Goal: Information Seeking & Learning: Learn about a topic

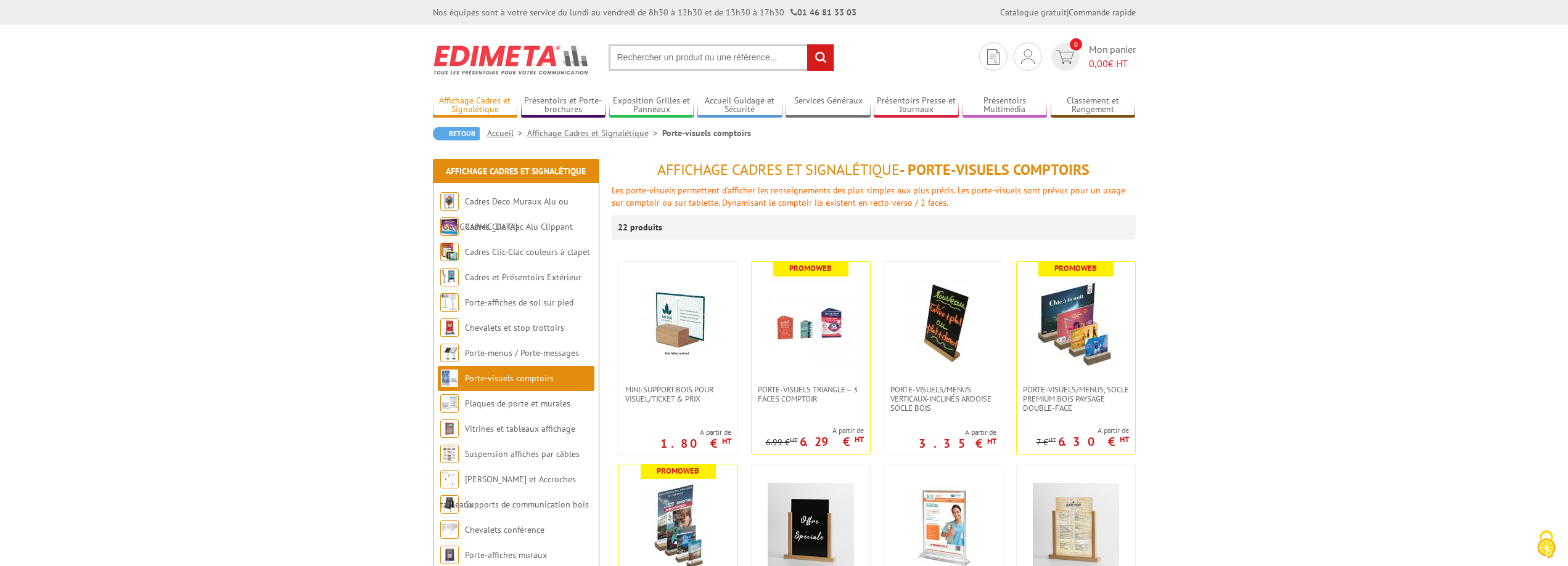
click at [466, 107] on link "Affichage Cadres et Signalétique" at bounding box center [475, 105] width 85 height 20
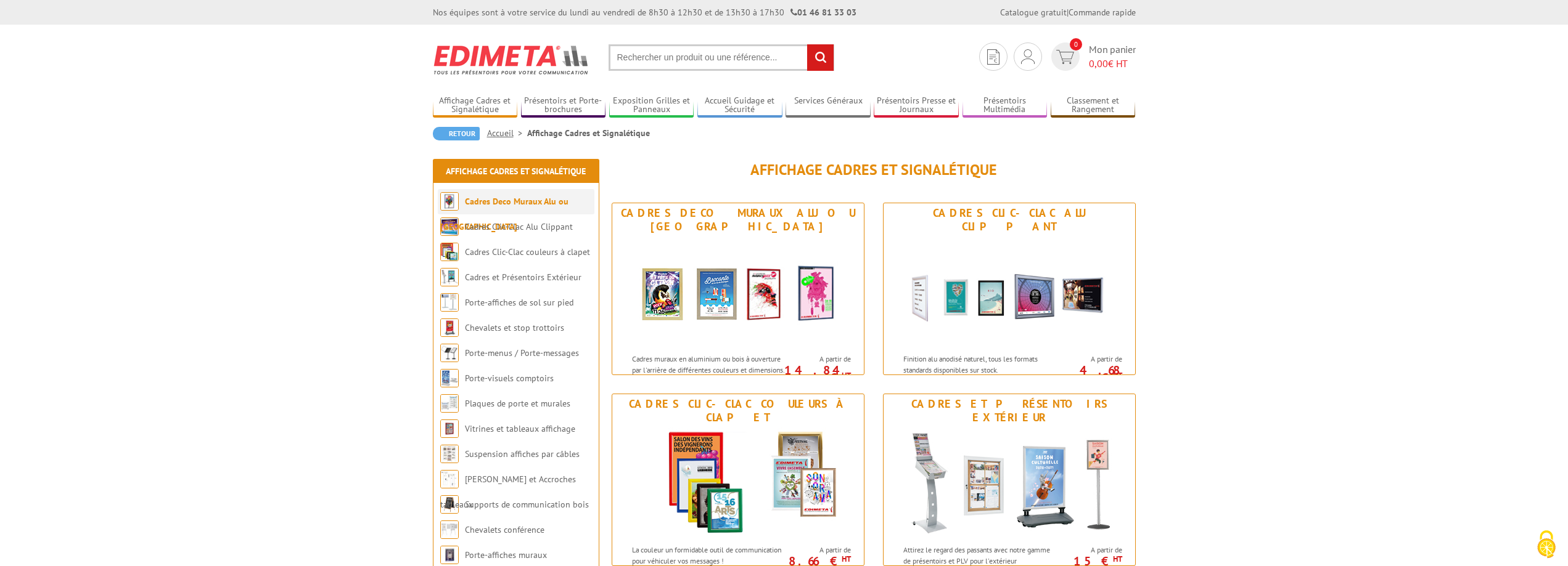
click at [479, 199] on link "Cadres Deco Muraux Alu ou [GEOGRAPHIC_DATA]" at bounding box center [504, 214] width 128 height 37
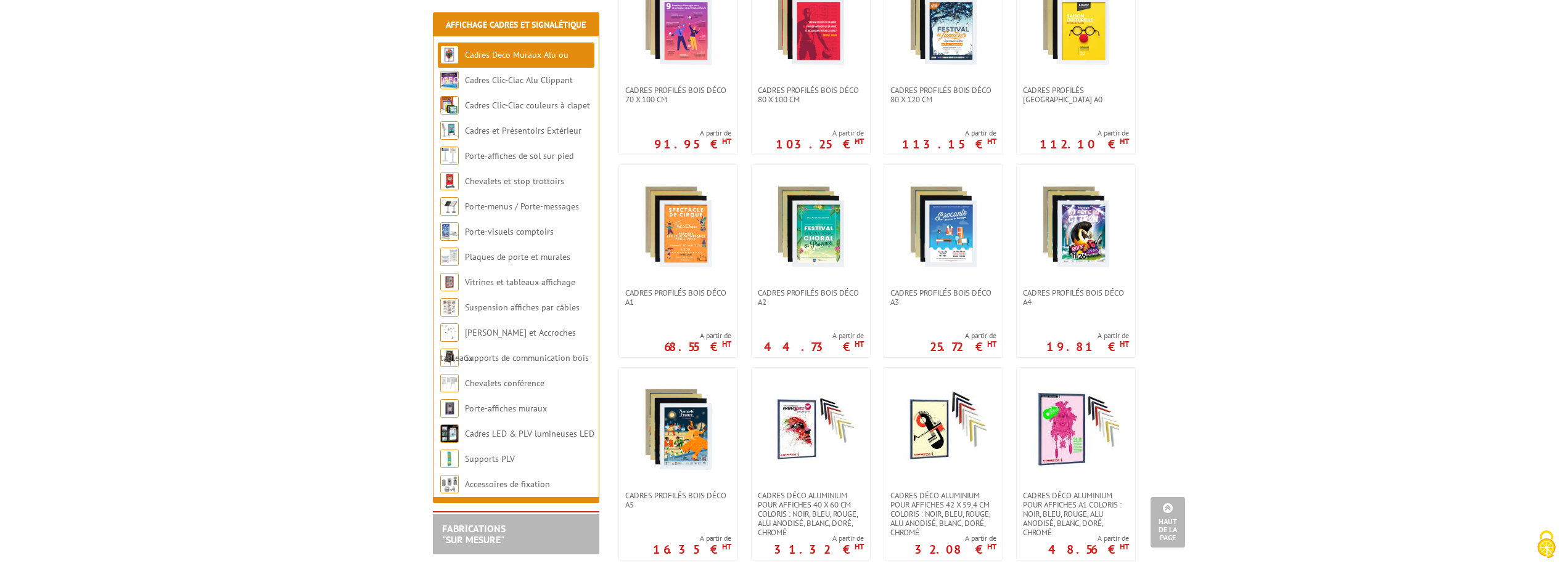
scroll to position [555, 0]
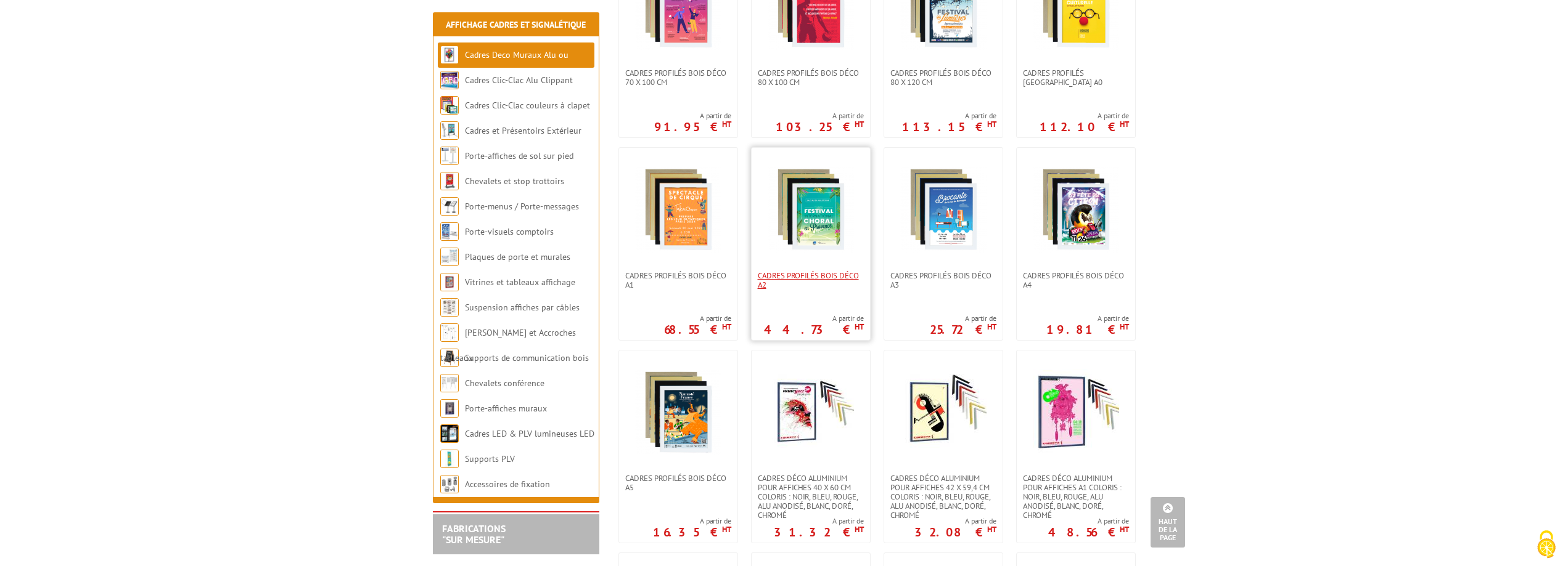
click at [815, 271] on span "Cadres Profilés Bois Déco A2" at bounding box center [811, 280] width 106 height 19
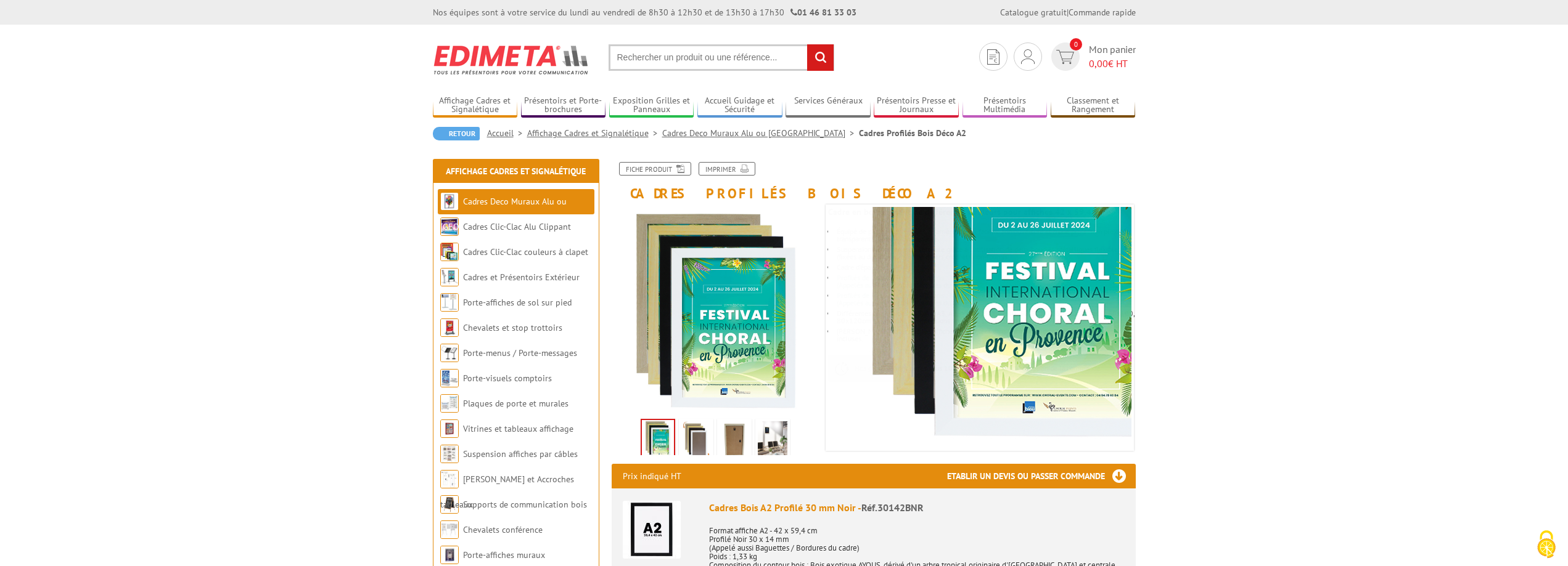
click at [687, 433] on img at bounding box center [696, 440] width 29 height 38
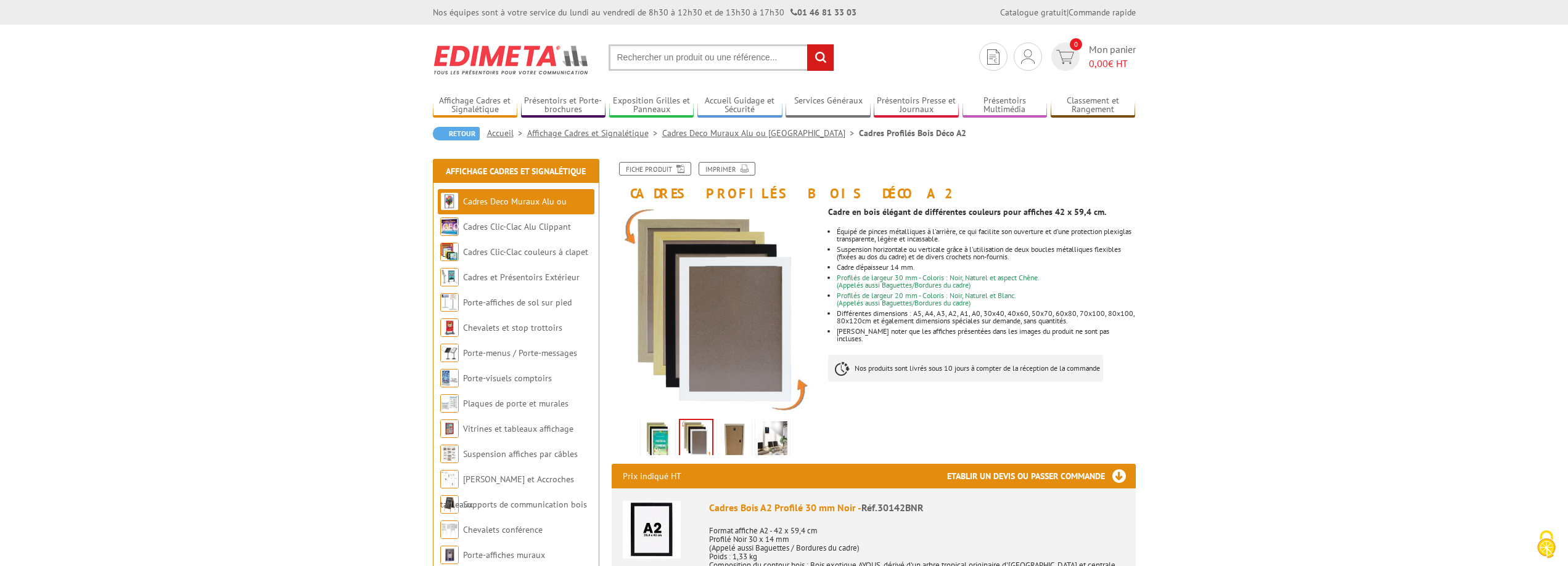
click at [733, 435] on img at bounding box center [735, 440] width 29 height 38
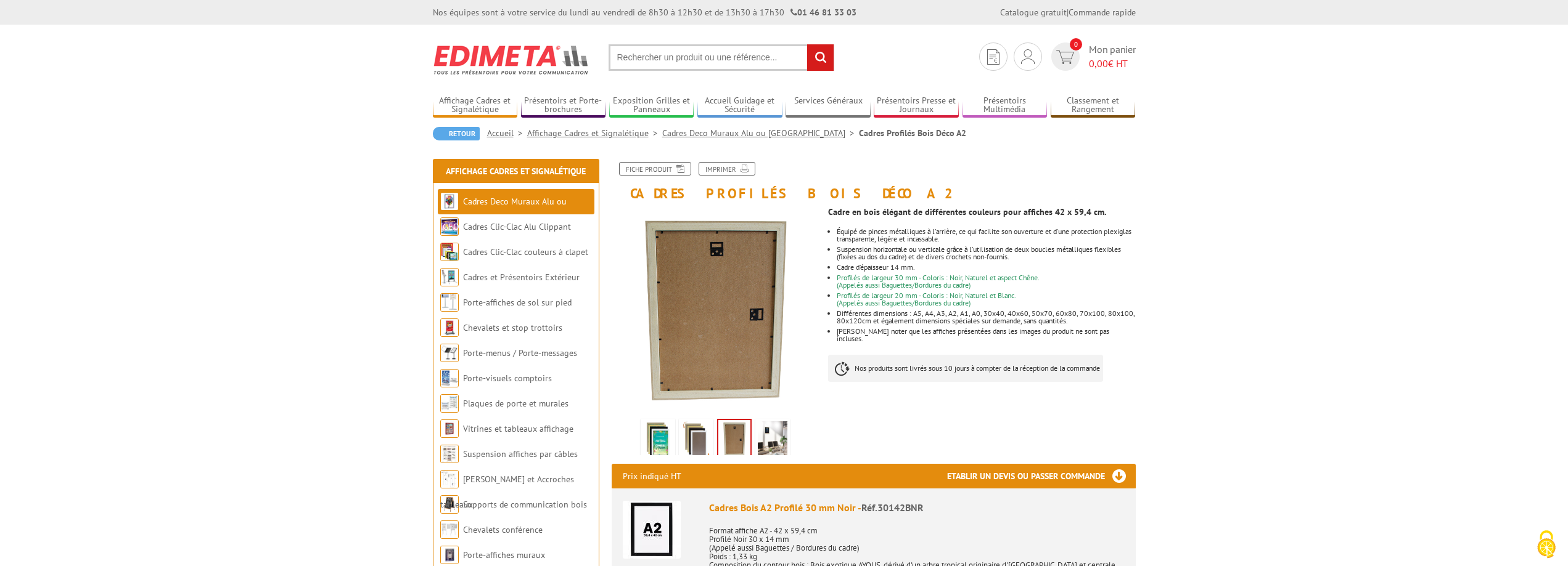
click at [771, 431] on img at bounding box center [773, 440] width 29 height 38
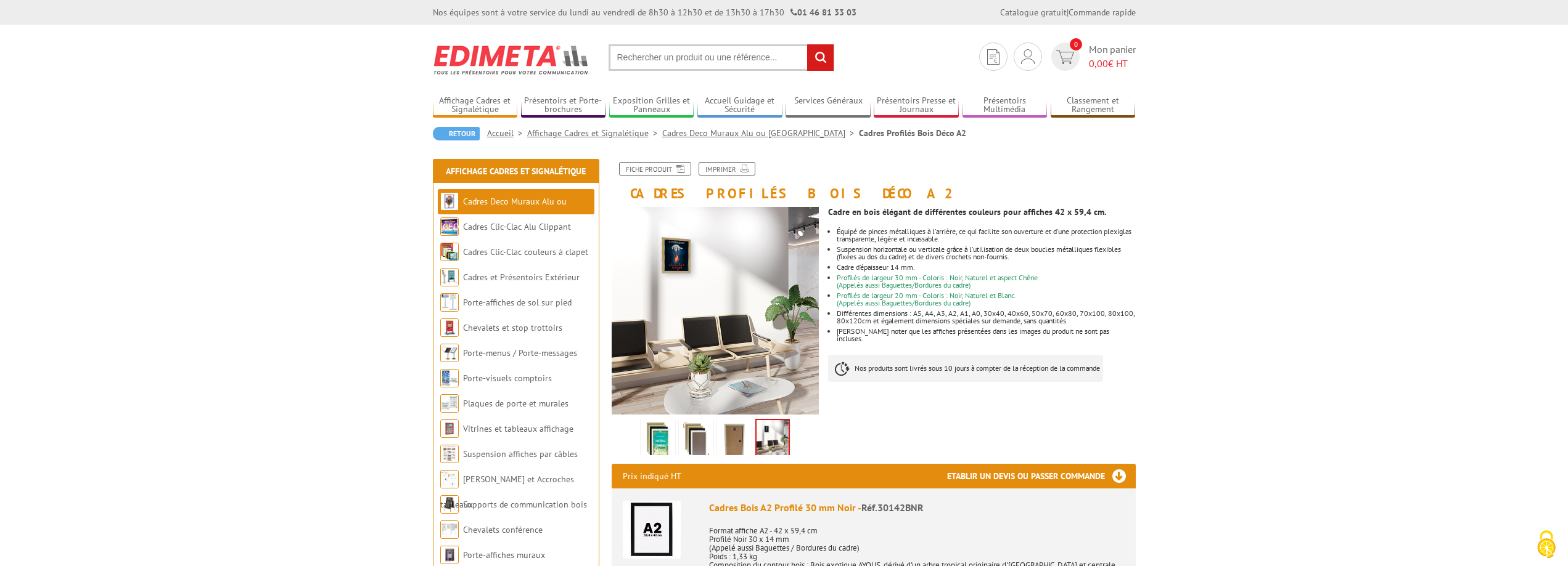
click at [751, 431] on link at bounding box center [735, 440] width 34 height 43
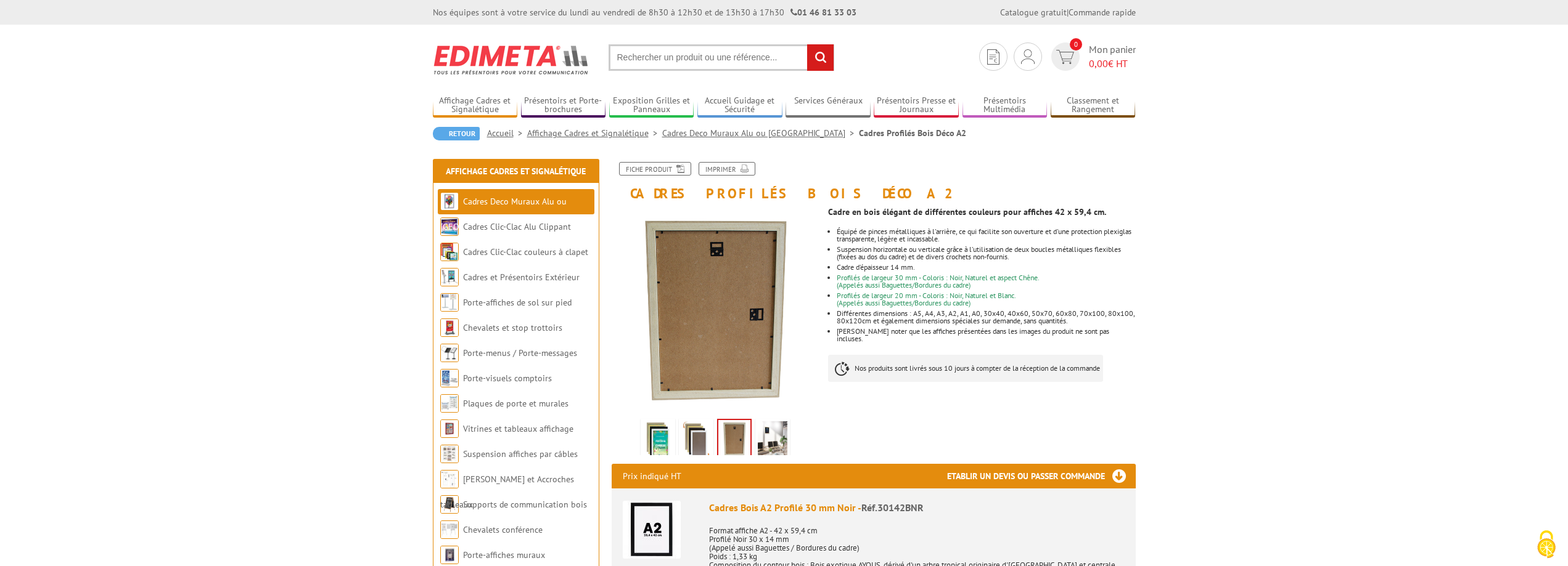
click at [692, 431] on img at bounding box center [696, 440] width 29 height 38
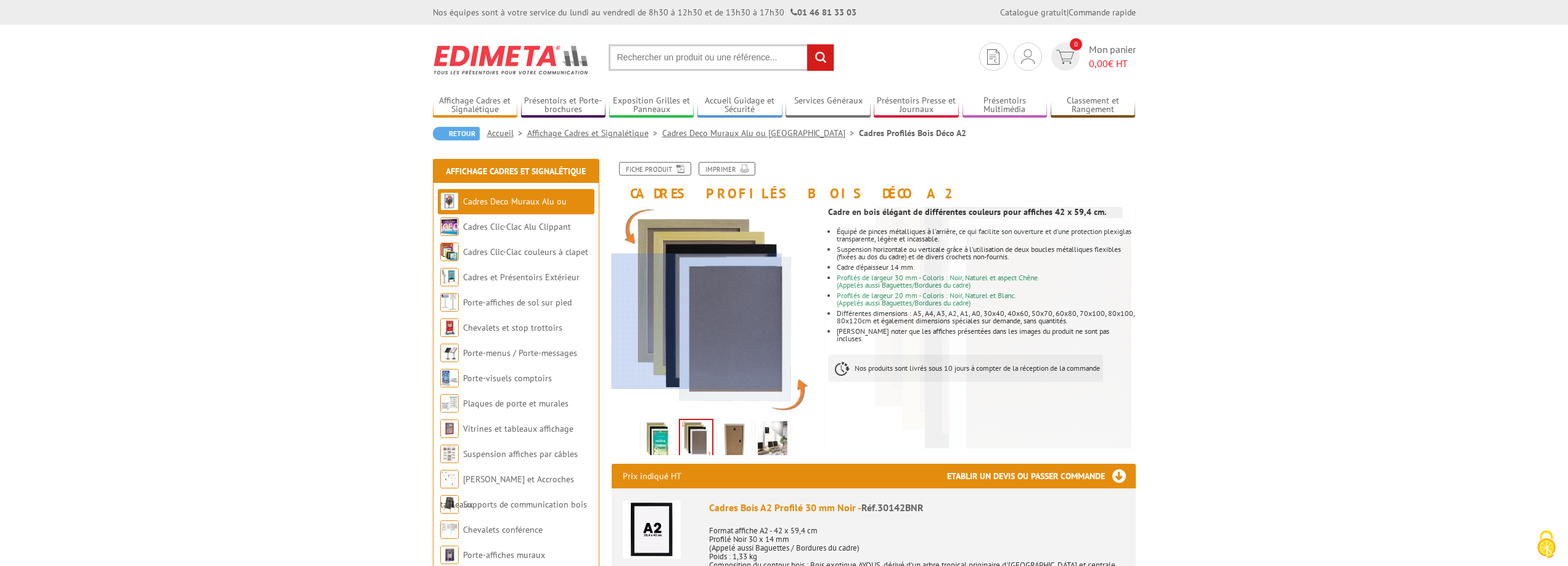
click at [645, 285] on div at bounding box center [697, 321] width 171 height 135
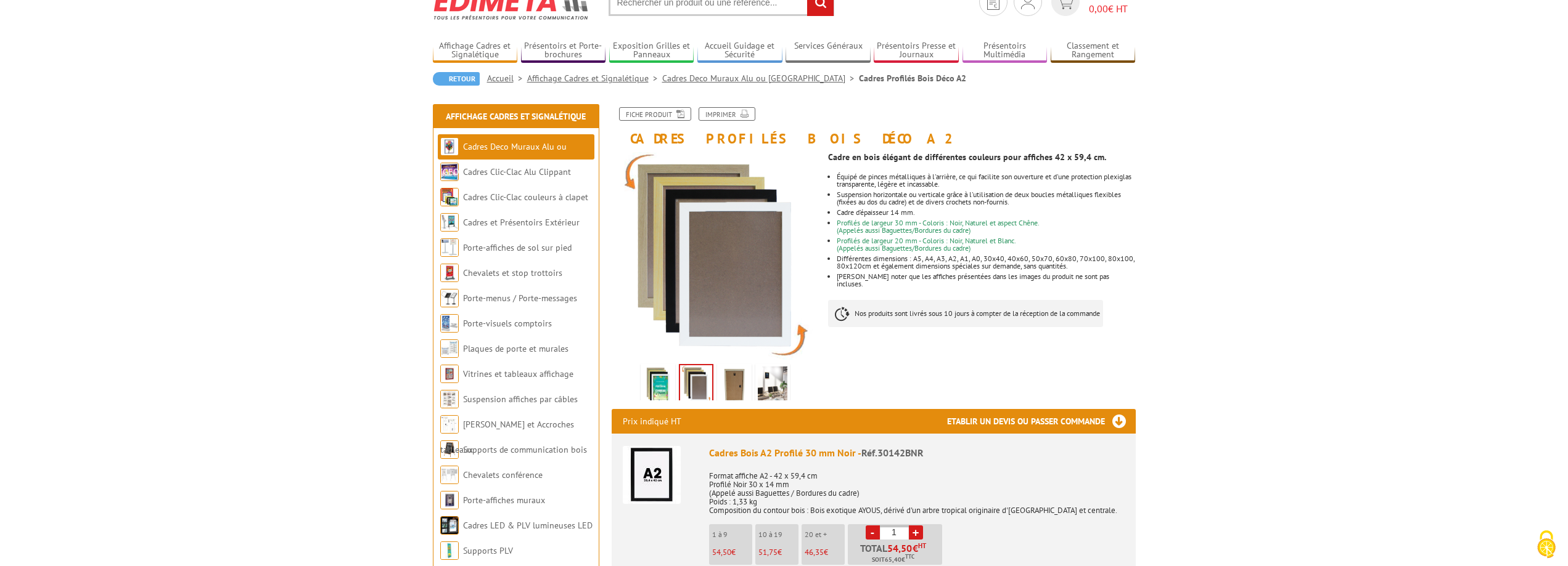
scroll to position [246, 0]
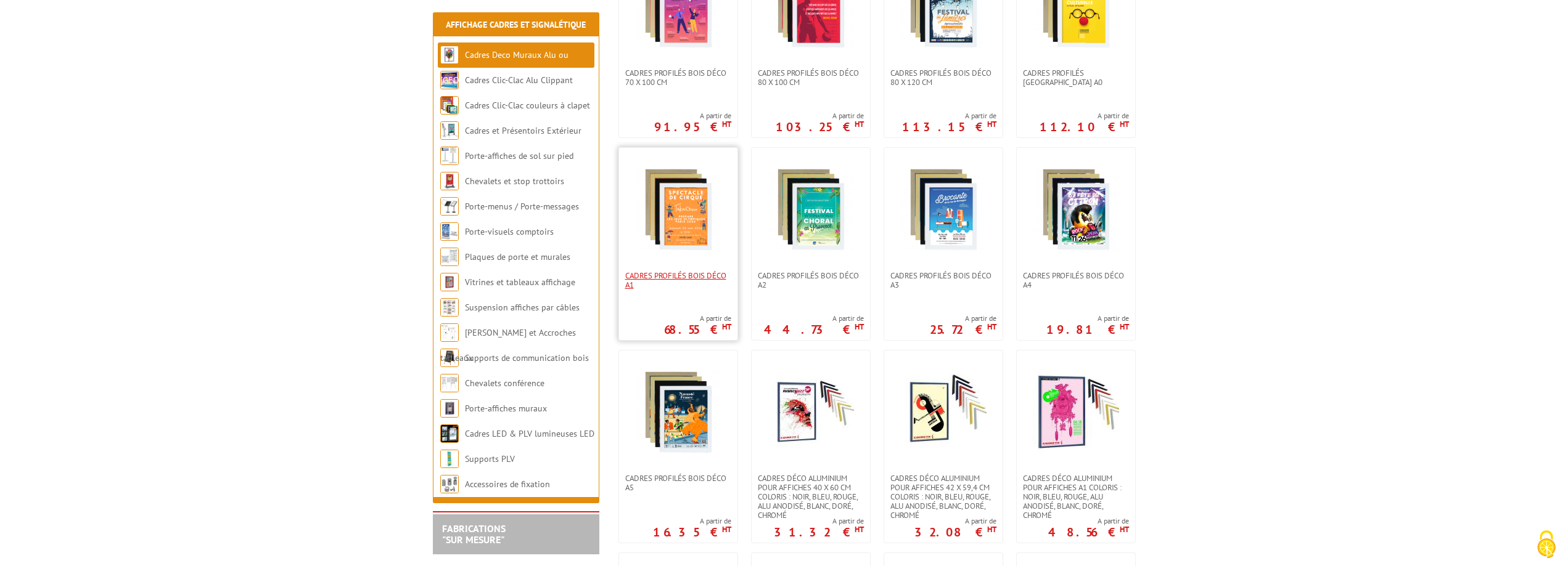
click at [673, 271] on span "Cadres Profilés Bois Déco A1" at bounding box center [678, 280] width 106 height 19
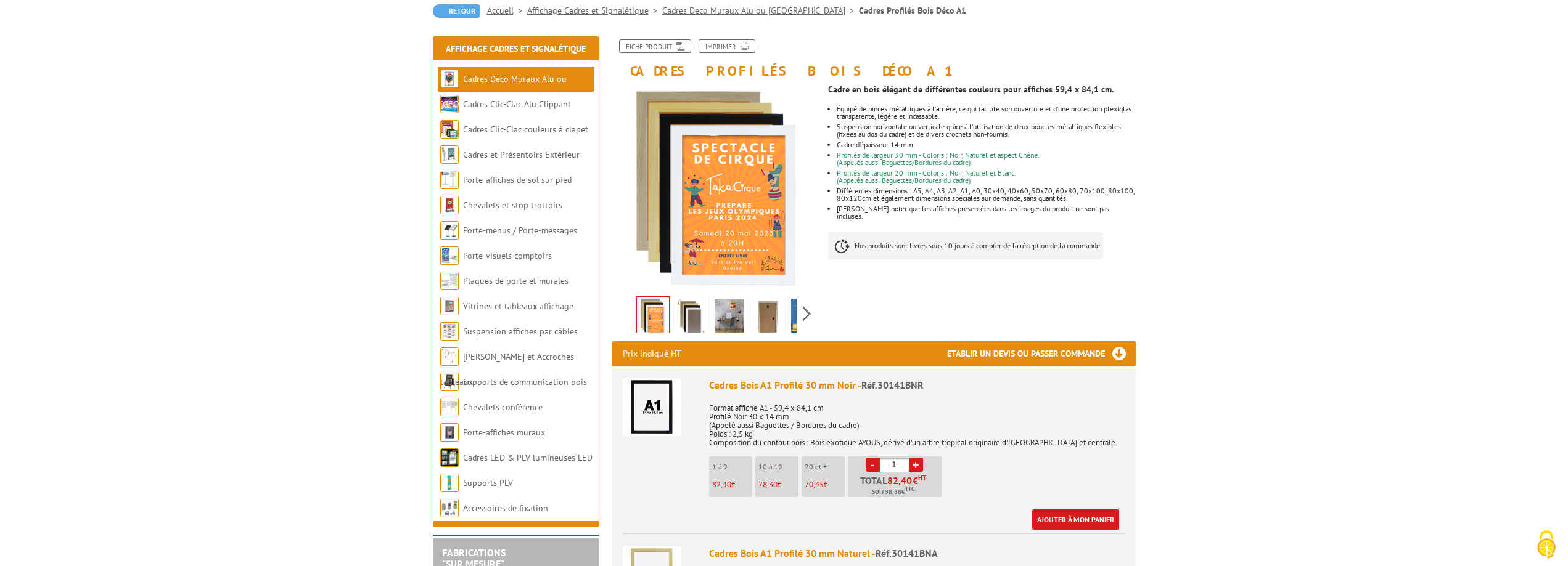
scroll to position [123, 0]
click at [687, 323] on img at bounding box center [691, 317] width 29 height 38
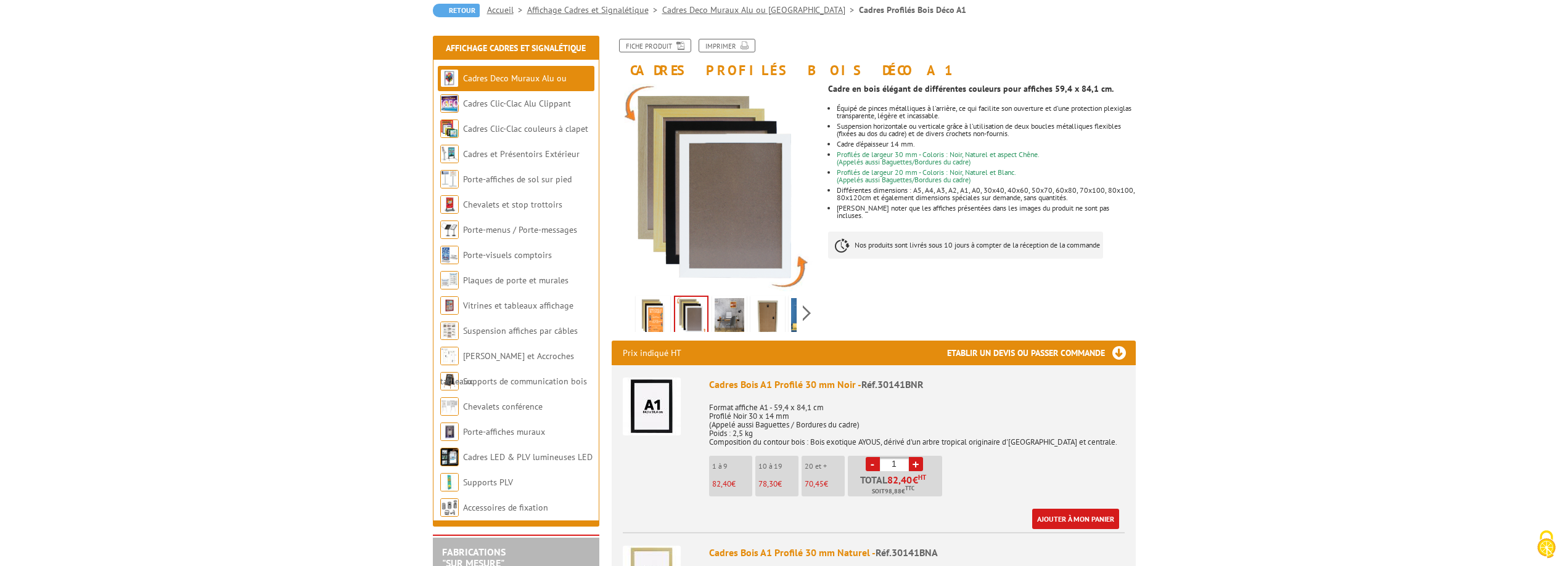
click at [660, 326] on img at bounding box center [653, 317] width 29 height 38
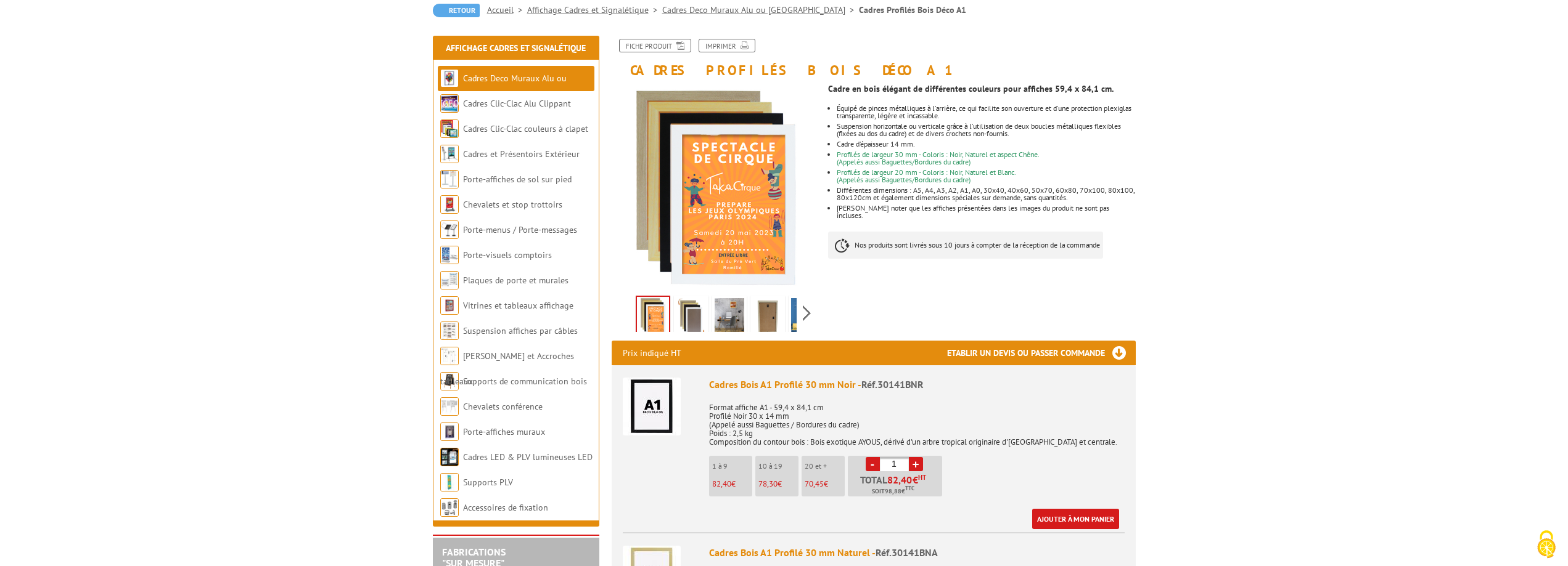
click at [682, 327] on img at bounding box center [691, 317] width 29 height 38
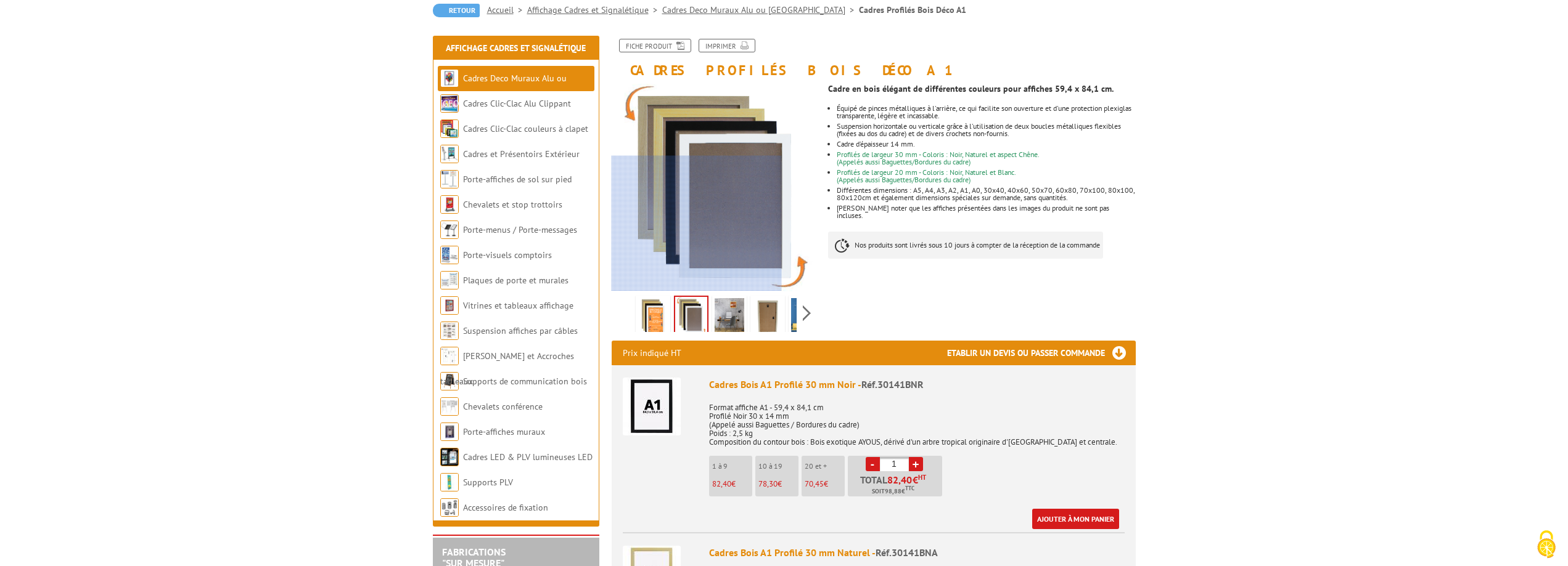
click at [675, 156] on div at bounding box center [697, 223] width 171 height 135
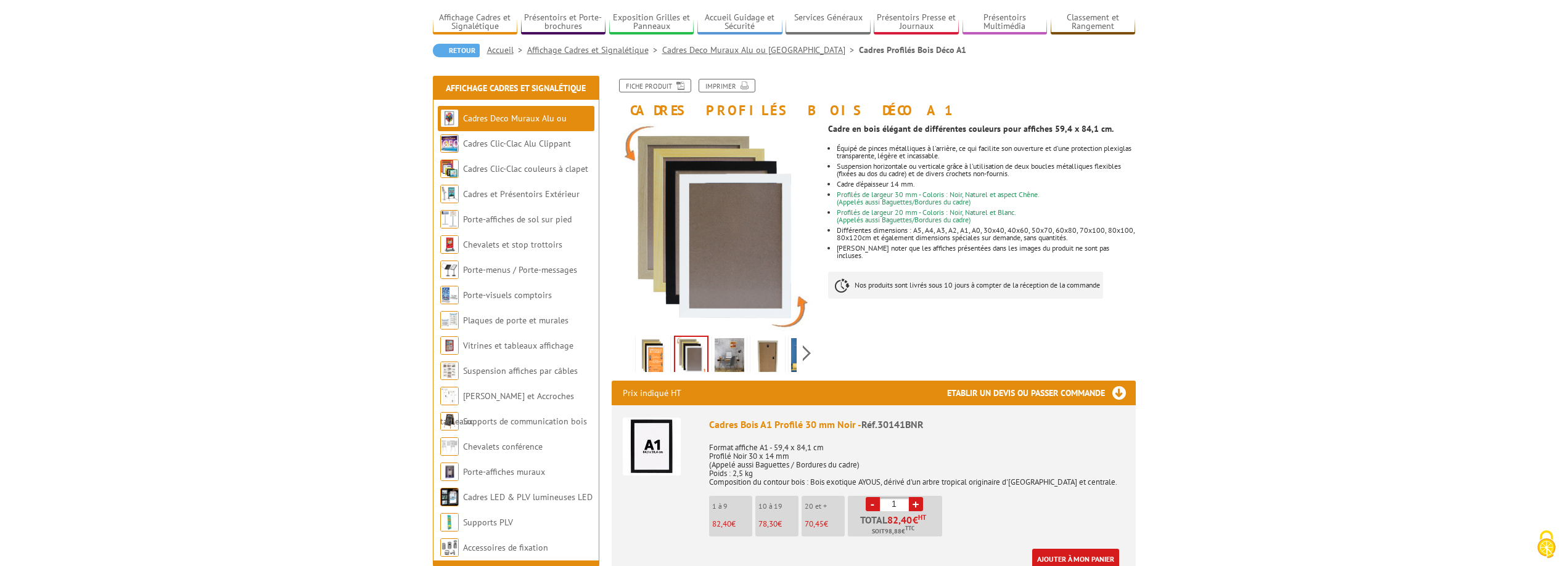
scroll to position [62, 0]
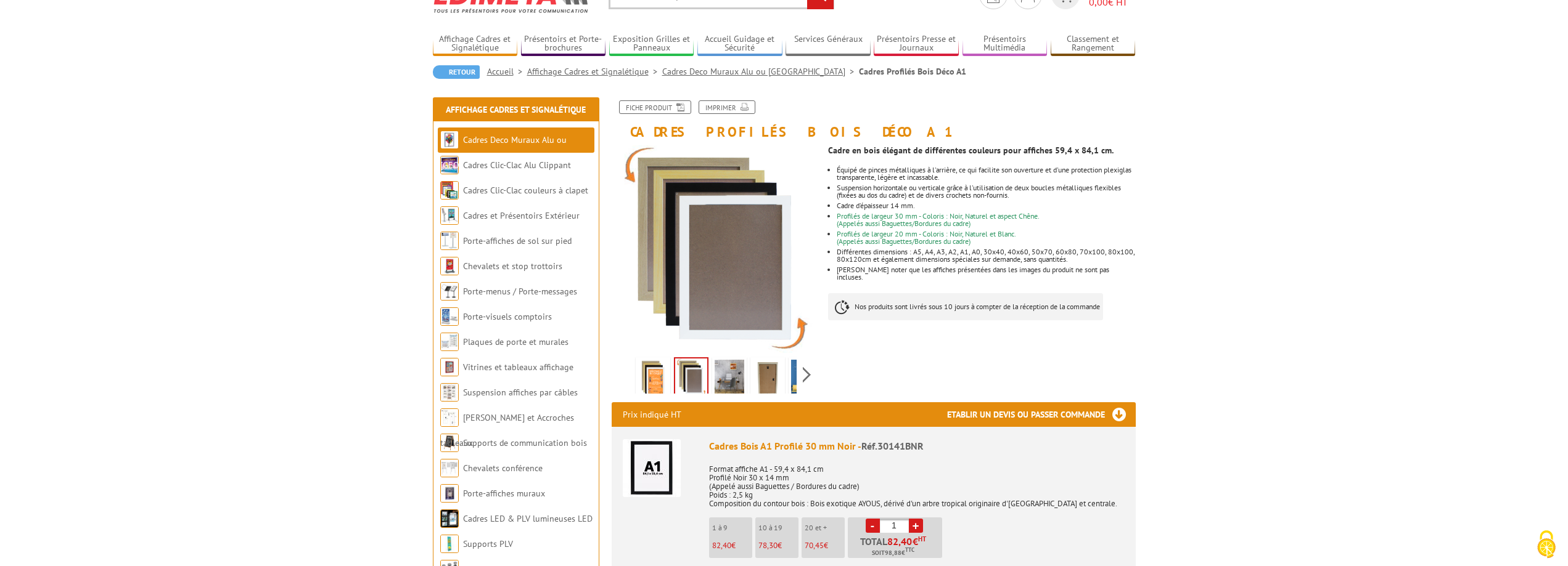
click at [695, 377] on img at bounding box center [691, 378] width 32 height 38
click at [728, 380] on img at bounding box center [730, 378] width 29 height 38
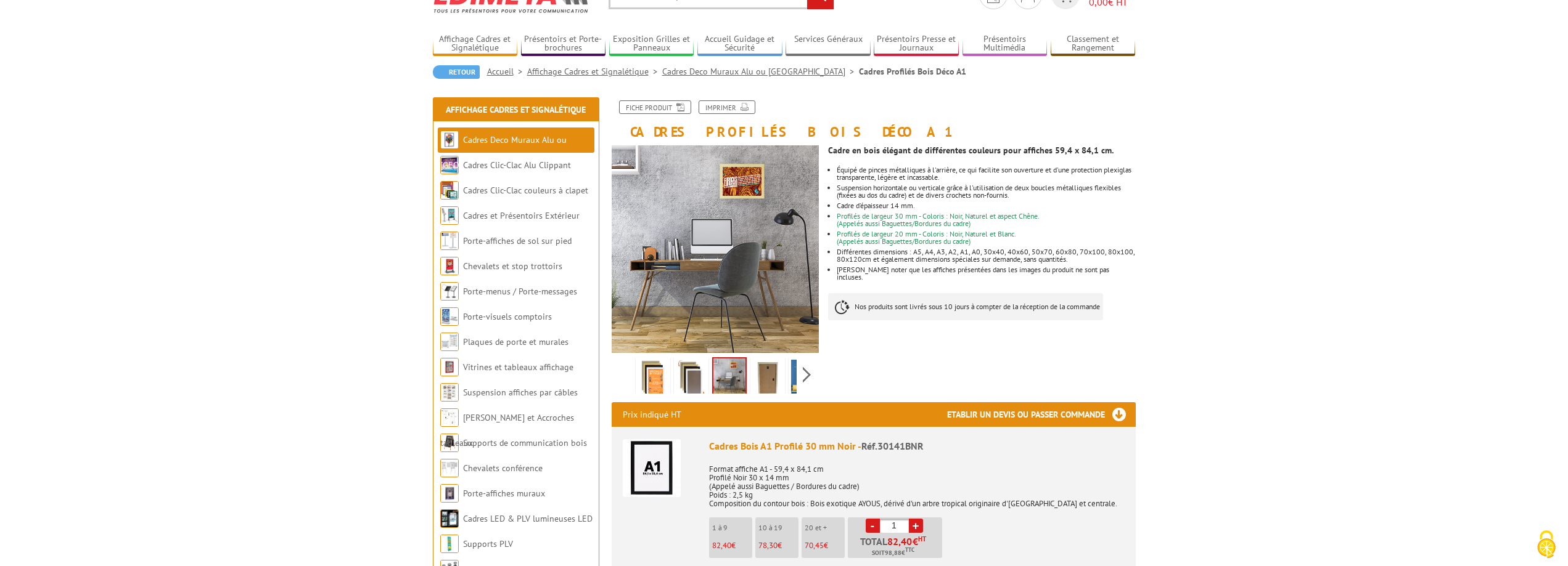
click at [755, 379] on img at bounding box center [768, 378] width 29 height 38
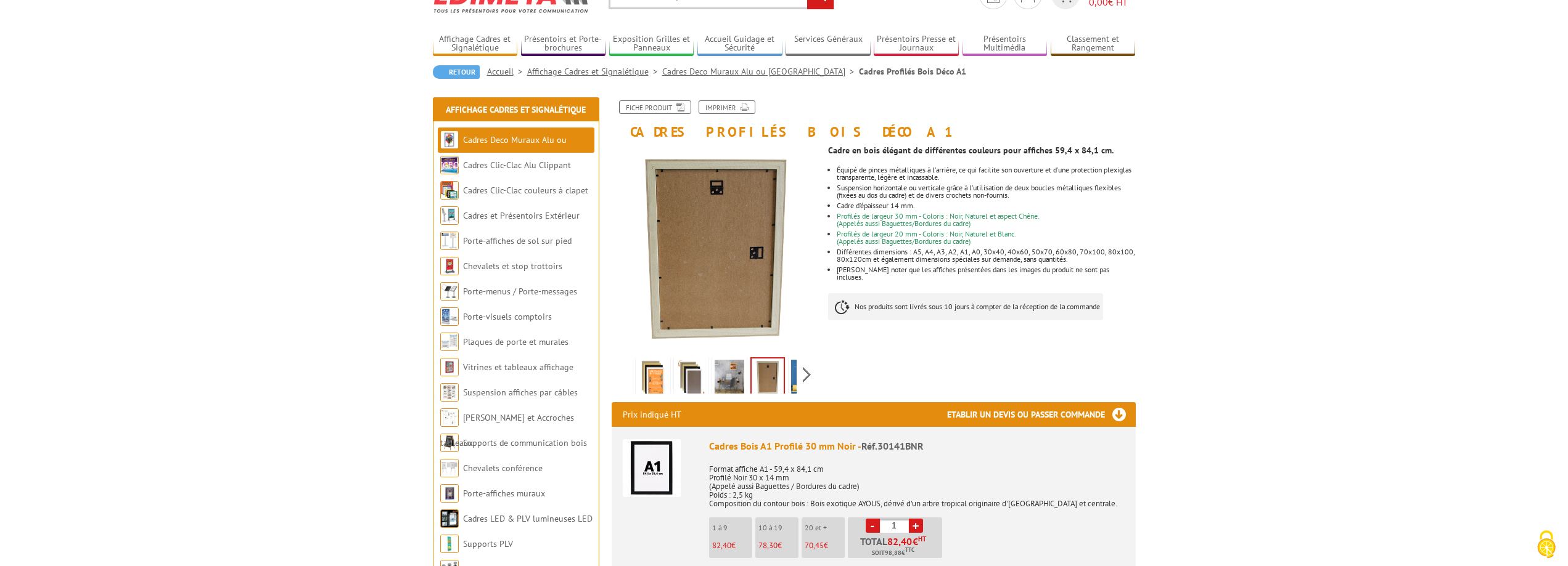
click at [670, 374] on li at bounding box center [653, 374] width 38 height 38
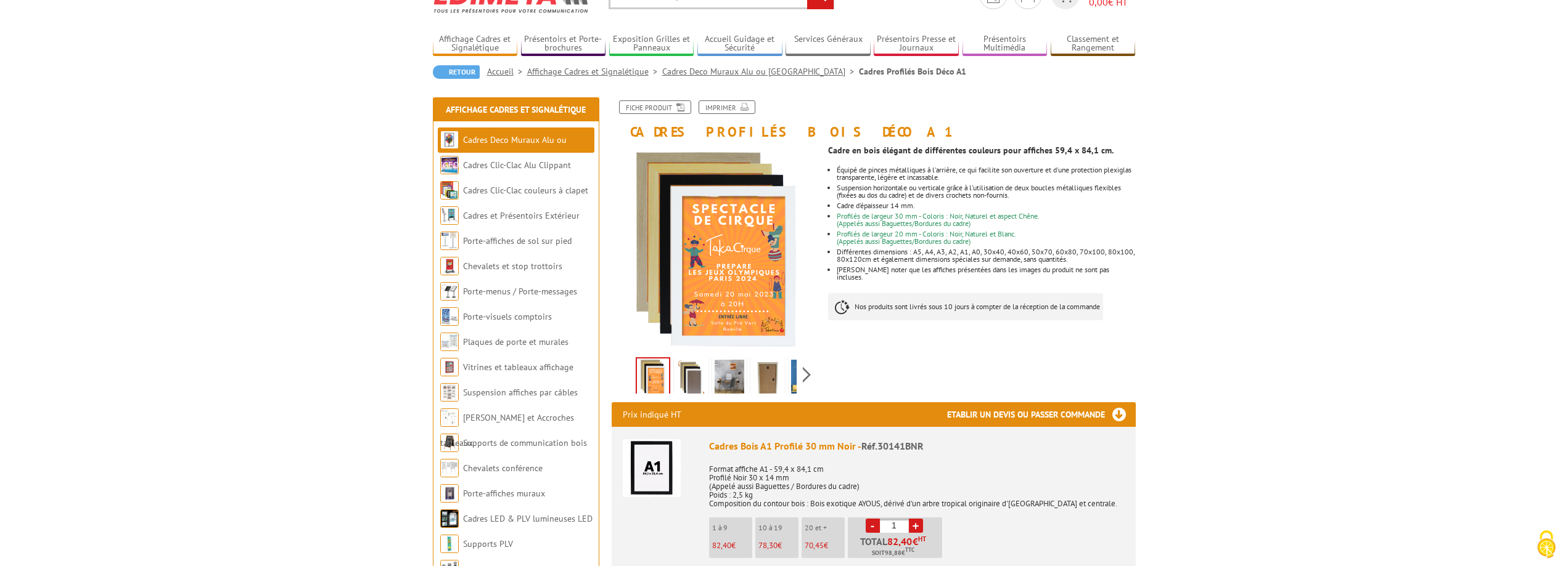
click at [708, 374] on li at bounding box center [691, 374] width 38 height 38
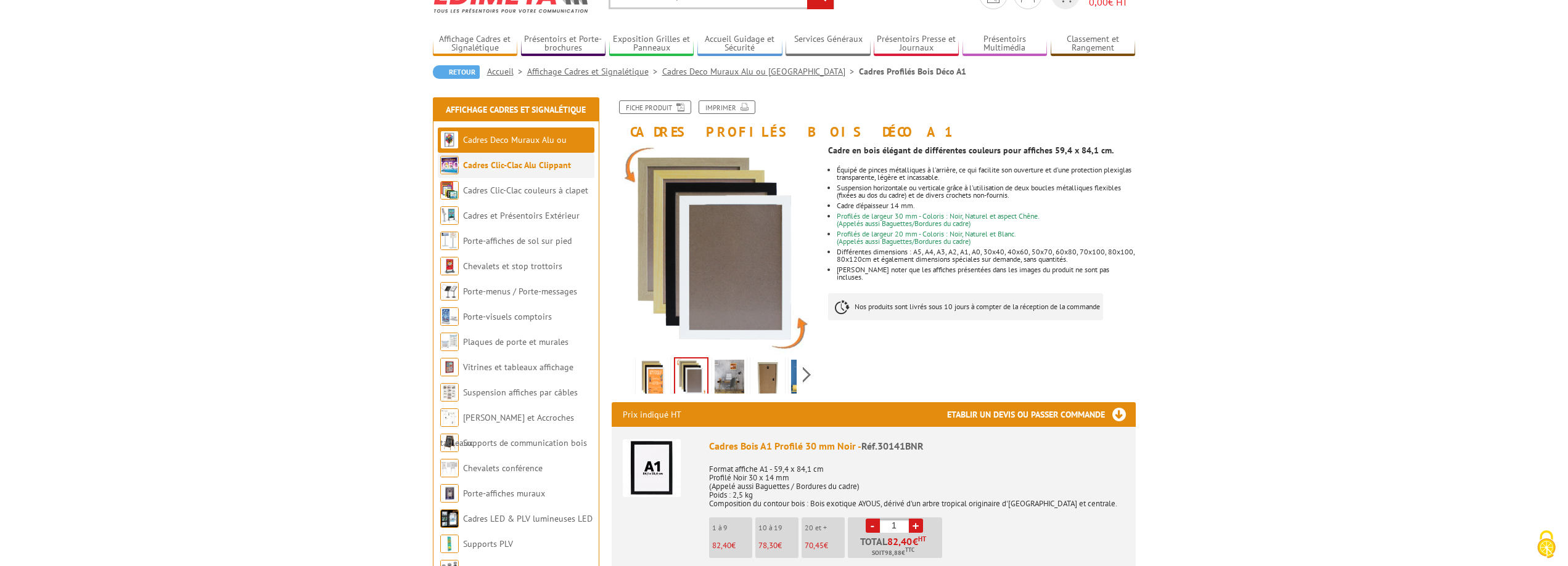
click at [537, 164] on link "Cadres Clic-Clac Alu Clippant" at bounding box center [517, 166] width 108 height 11
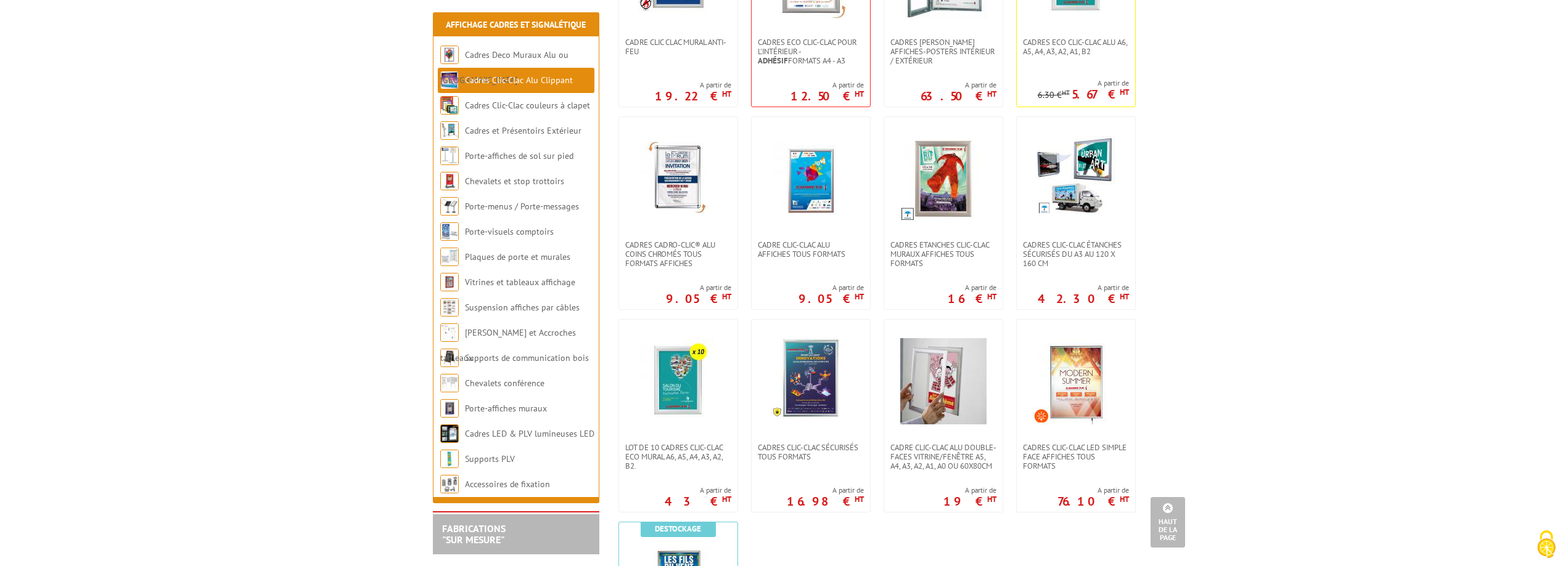
scroll to position [555, 0]
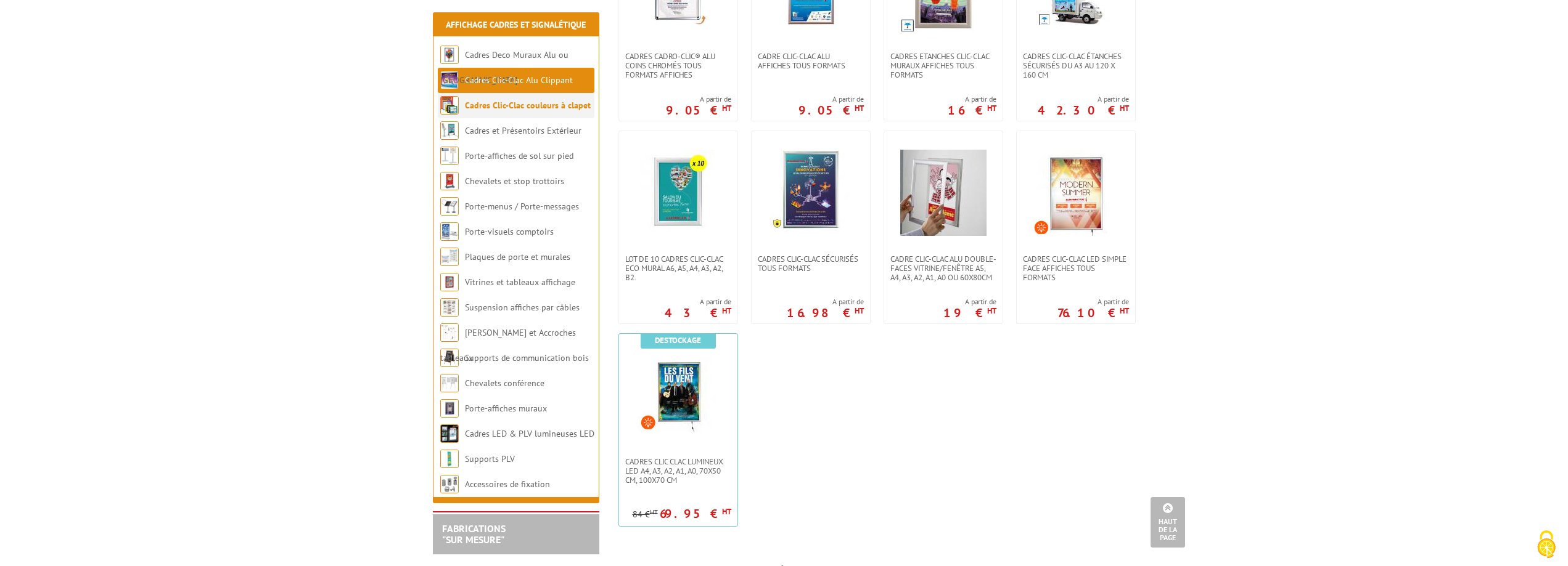
click at [509, 111] on li "Cadres Clic-Clac couleurs à clapet" at bounding box center [516, 105] width 157 height 25
click at [571, 104] on link "Cadres Clic-Clac couleurs à clapet" at bounding box center [528, 105] width 126 height 11
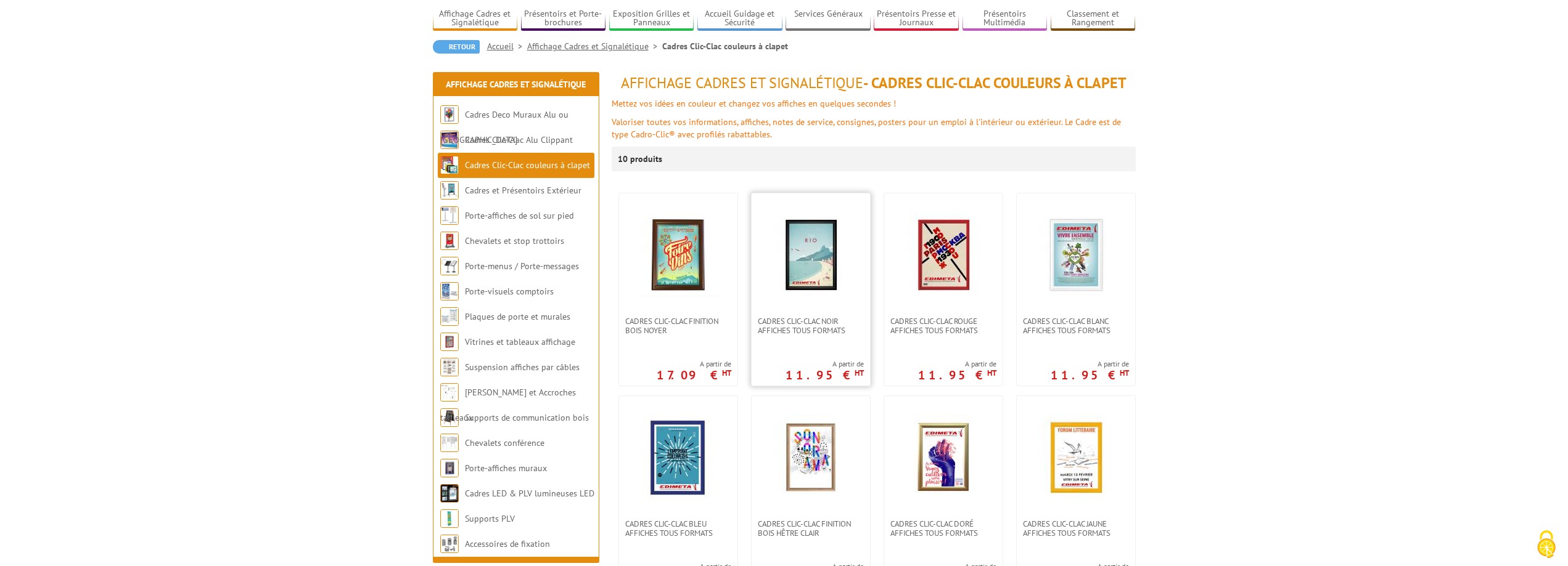
scroll to position [246, 0]
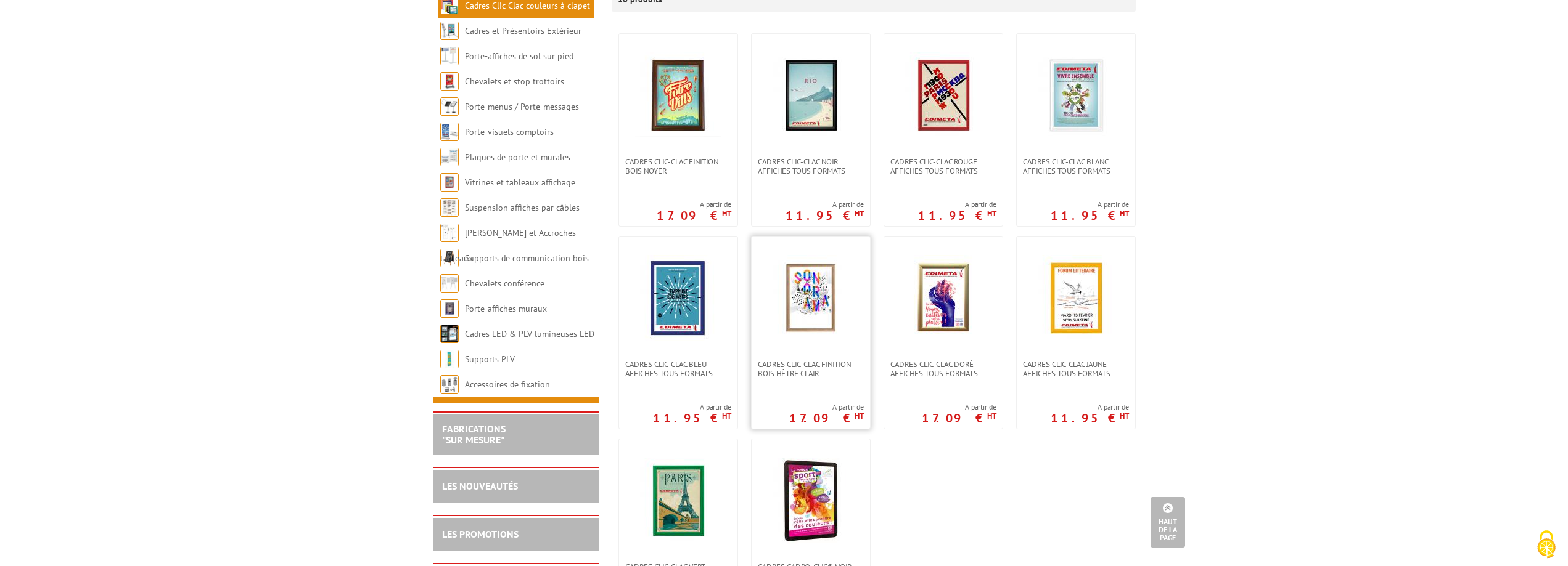
click at [816, 319] on img at bounding box center [811, 298] width 87 height 86
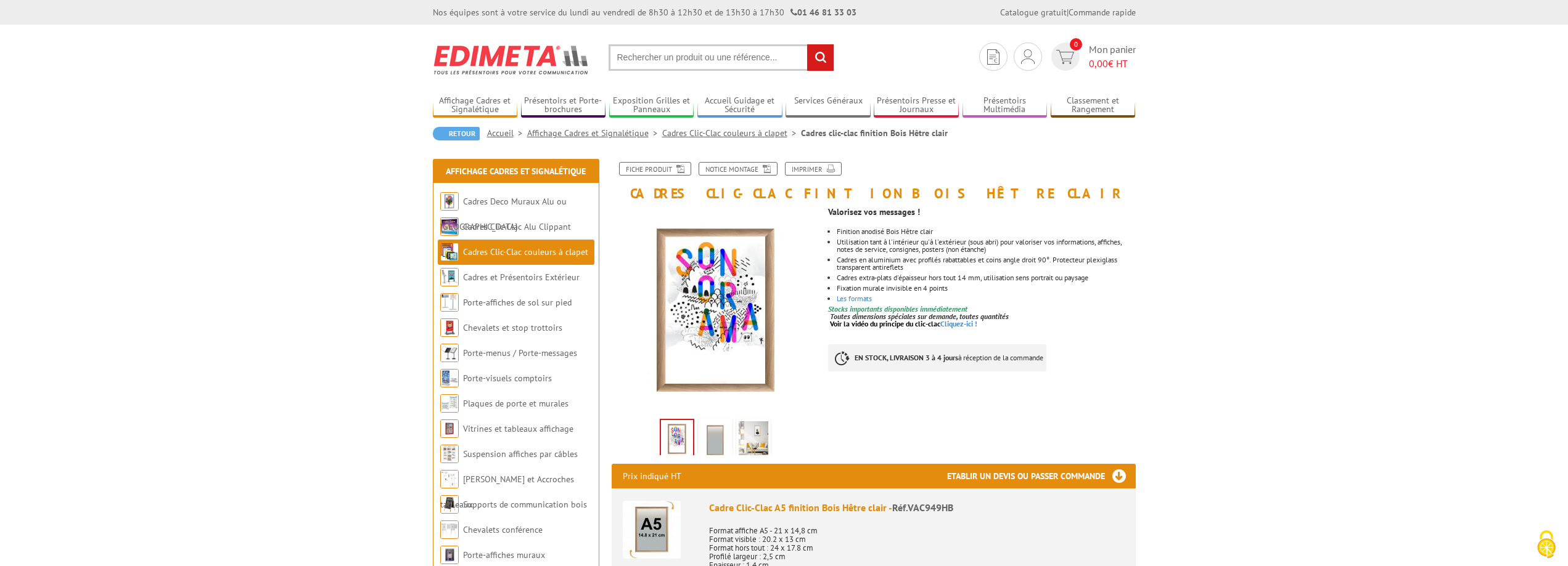
click at [710, 436] on img at bounding box center [715, 440] width 29 height 38
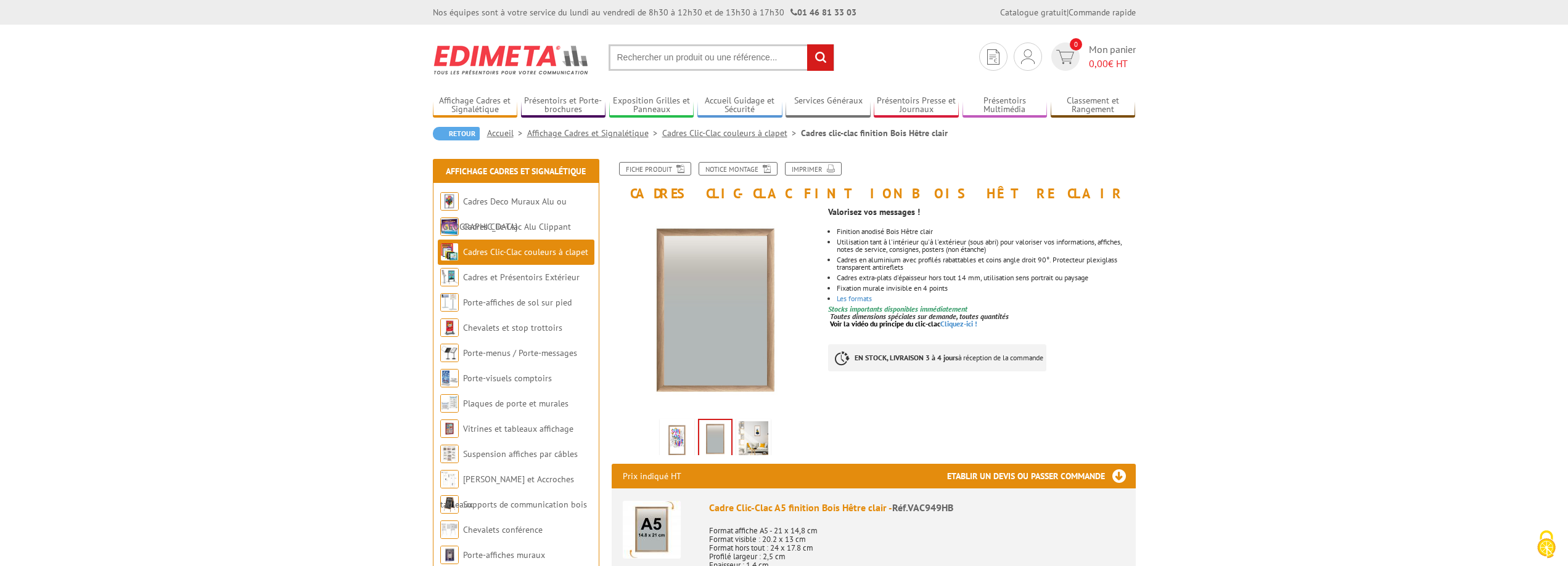
click at [766, 440] on img at bounding box center [753, 440] width 29 height 38
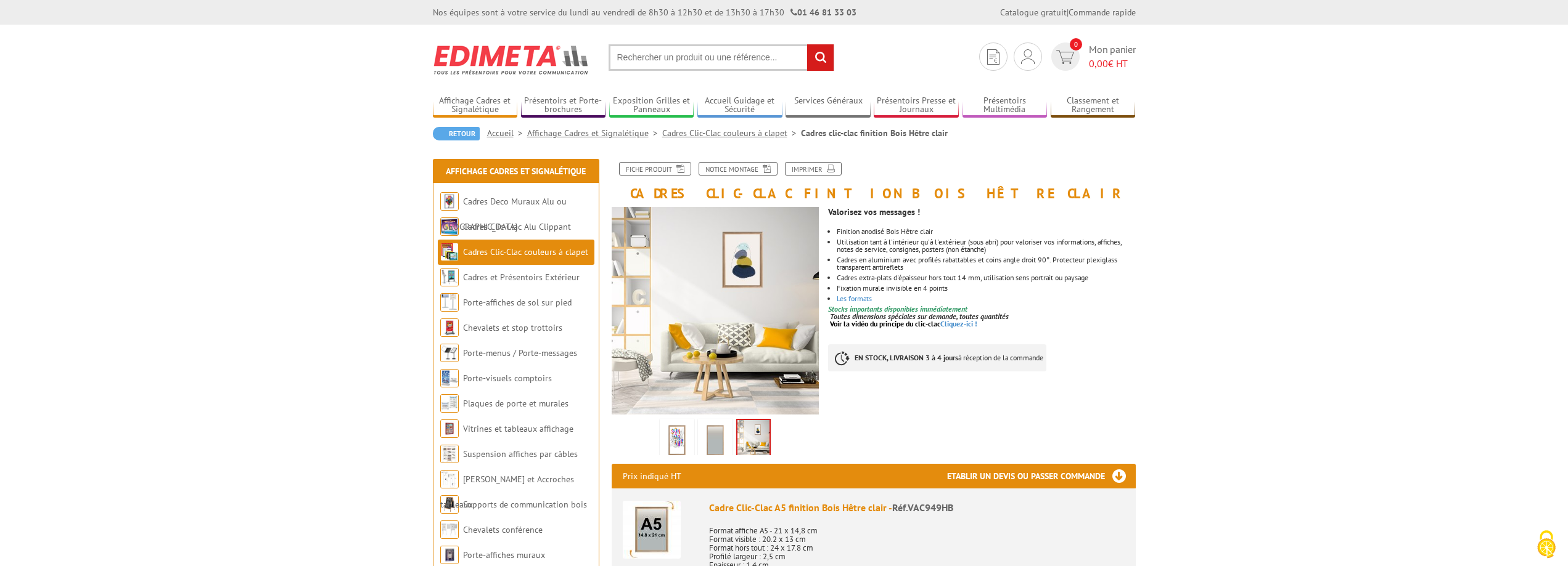
click at [664, 431] on img at bounding box center [677, 440] width 29 height 38
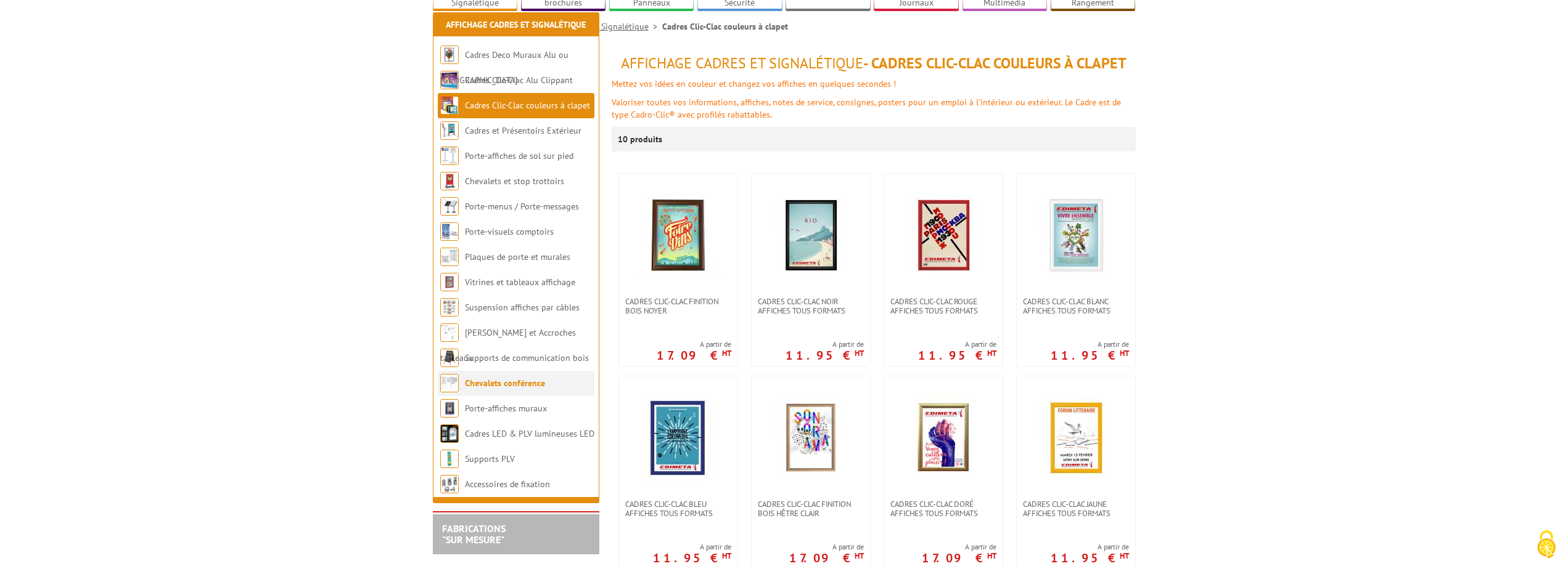
scroll to position [178, 0]
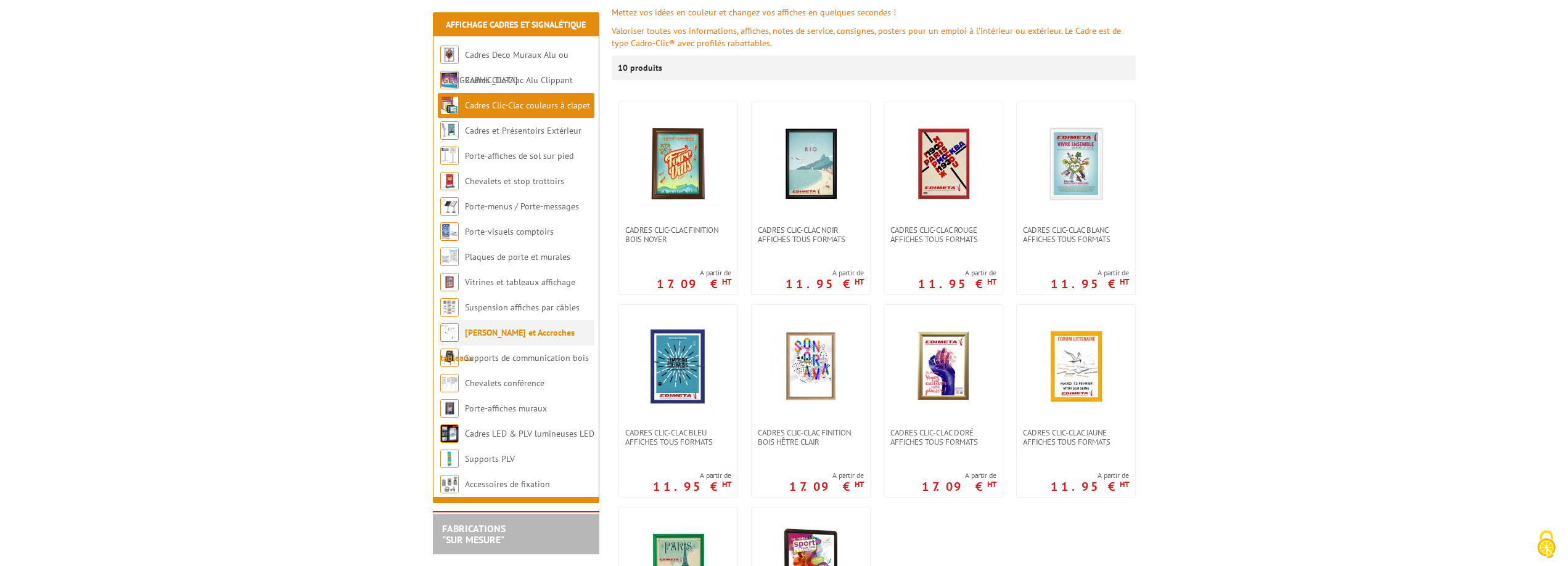
click at [521, 342] on li "[PERSON_NAME] et Accroches tableaux" at bounding box center [516, 333] width 157 height 25
click at [511, 332] on link "[PERSON_NAME] et Accroches tableaux" at bounding box center [507, 345] width 135 height 37
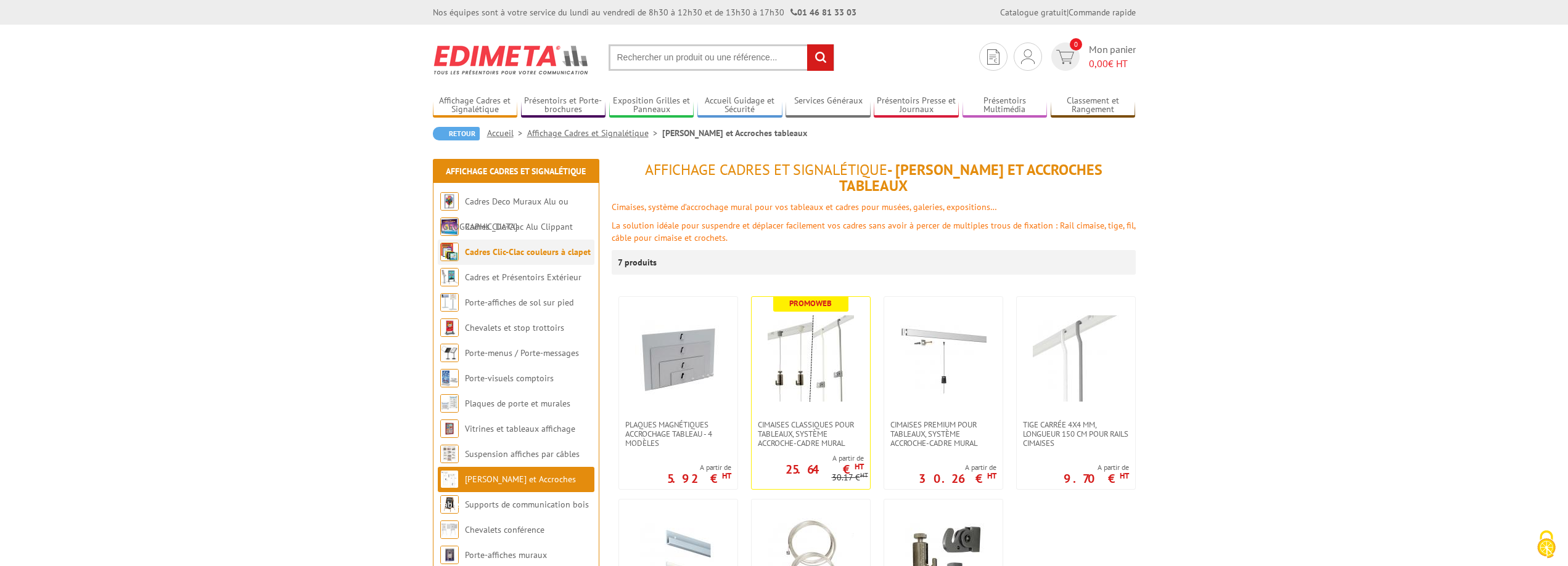
click at [488, 254] on link "Cadres Clic-Clac couleurs à clapet" at bounding box center [528, 252] width 126 height 11
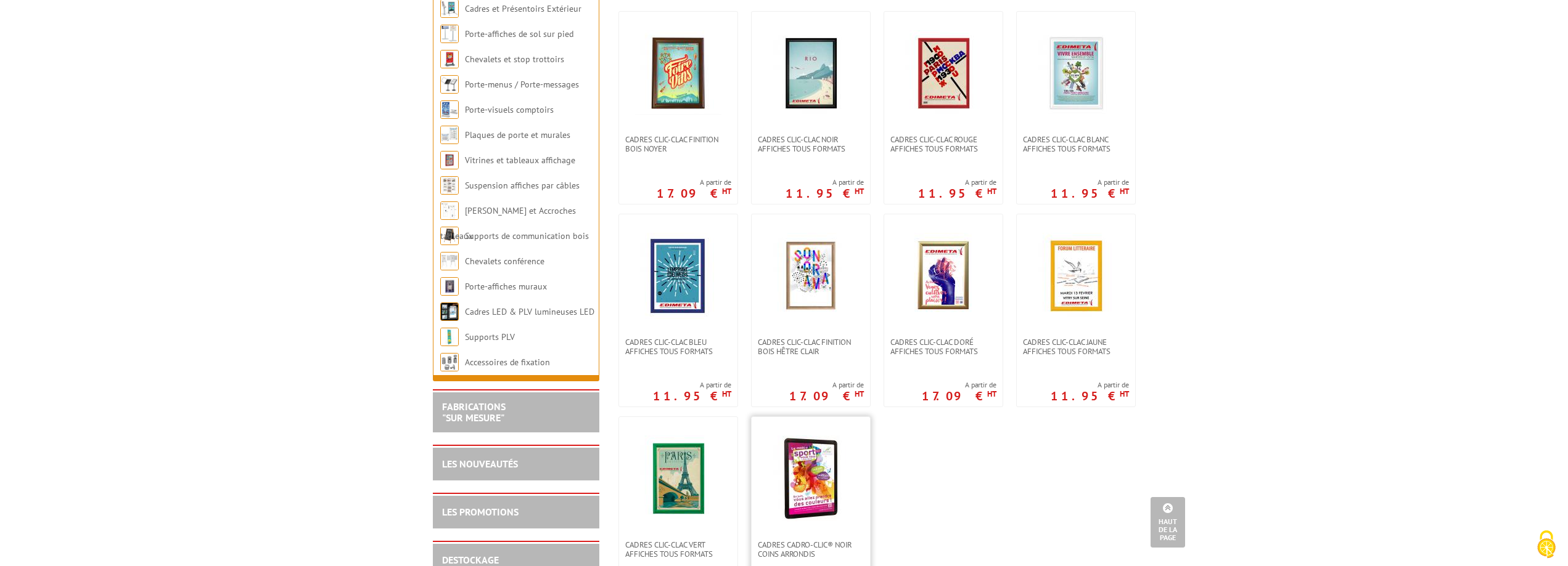
scroll to position [246, 0]
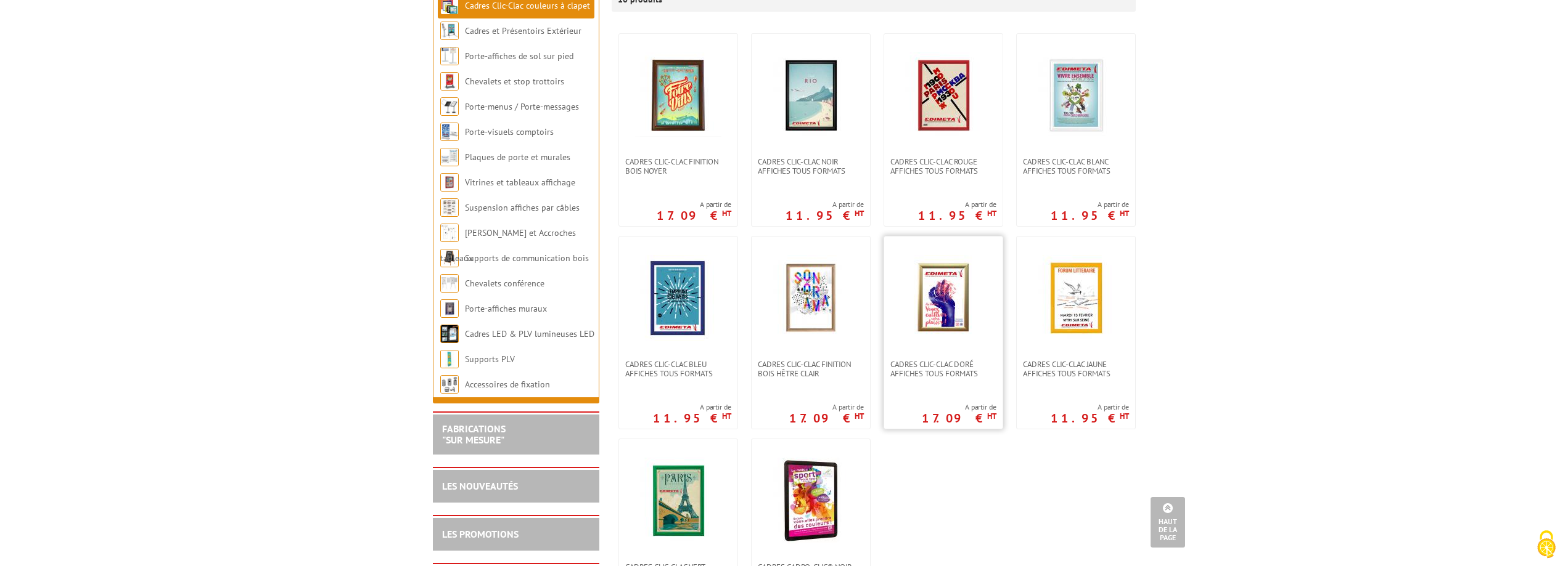
click at [932, 307] on img at bounding box center [943, 298] width 57 height 86
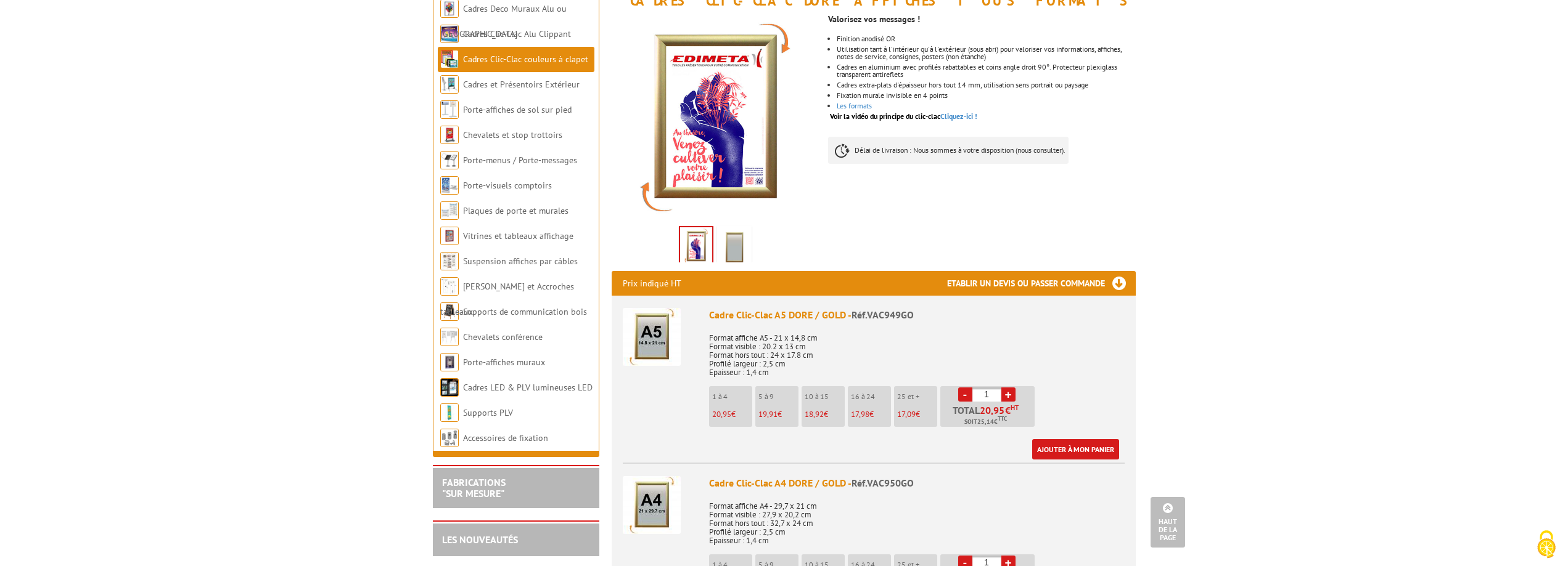
scroll to position [62, 0]
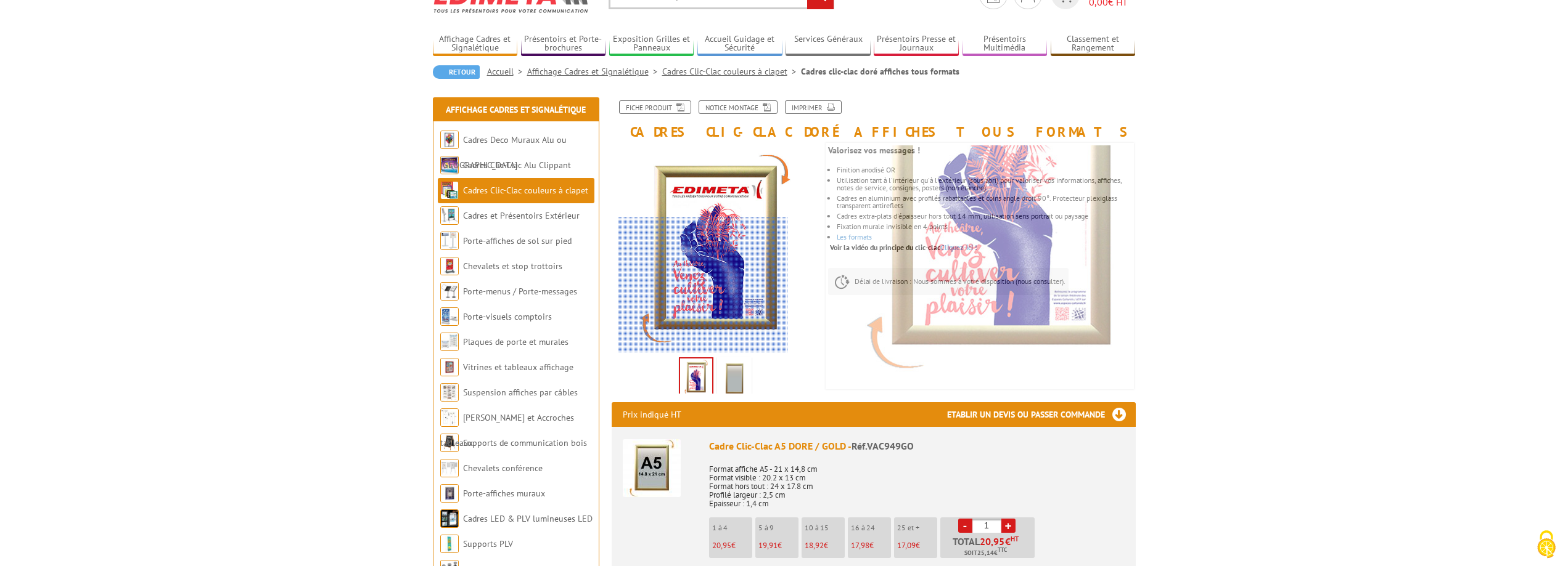
click at [703, 286] on div at bounding box center [703, 285] width 171 height 135
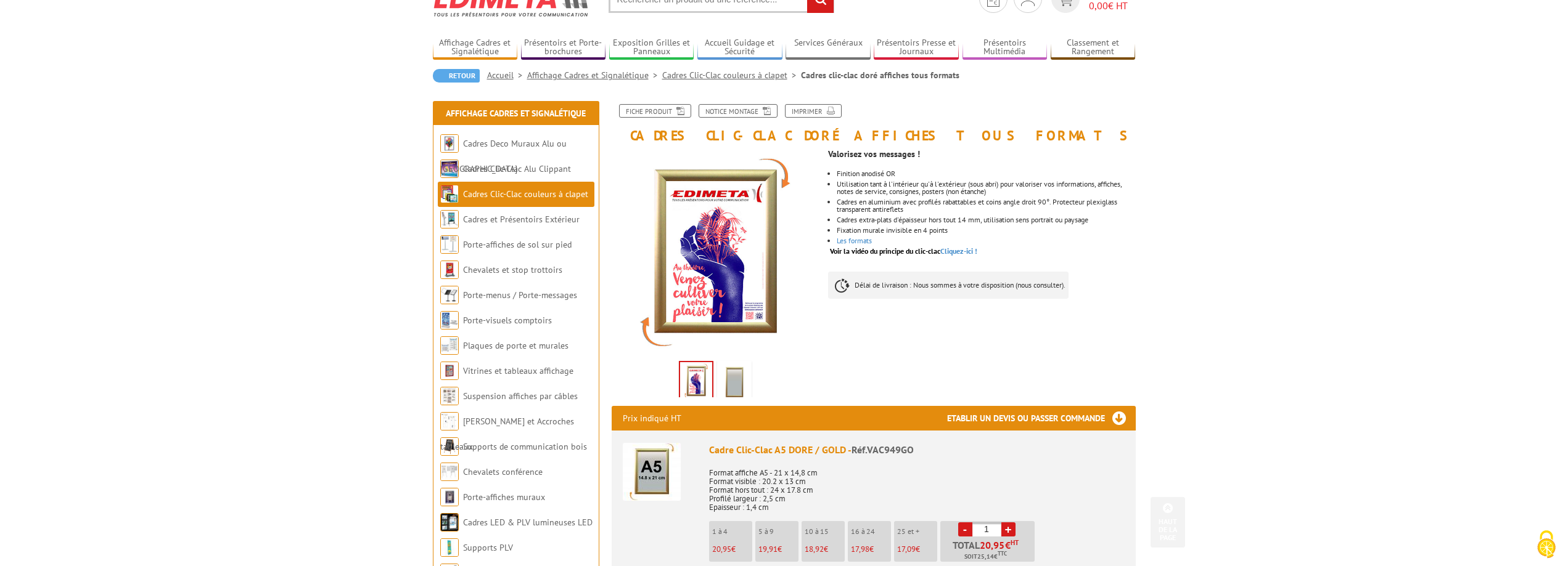
scroll to position [0, 0]
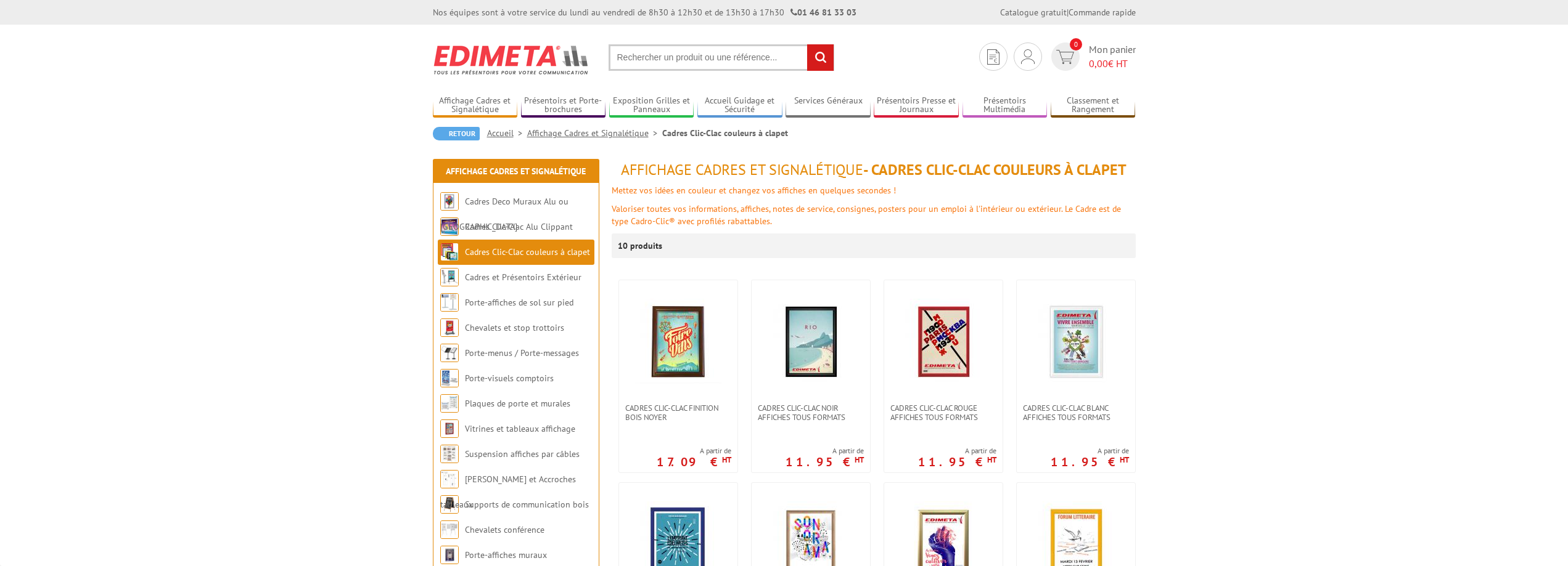
scroll to position [246, 0]
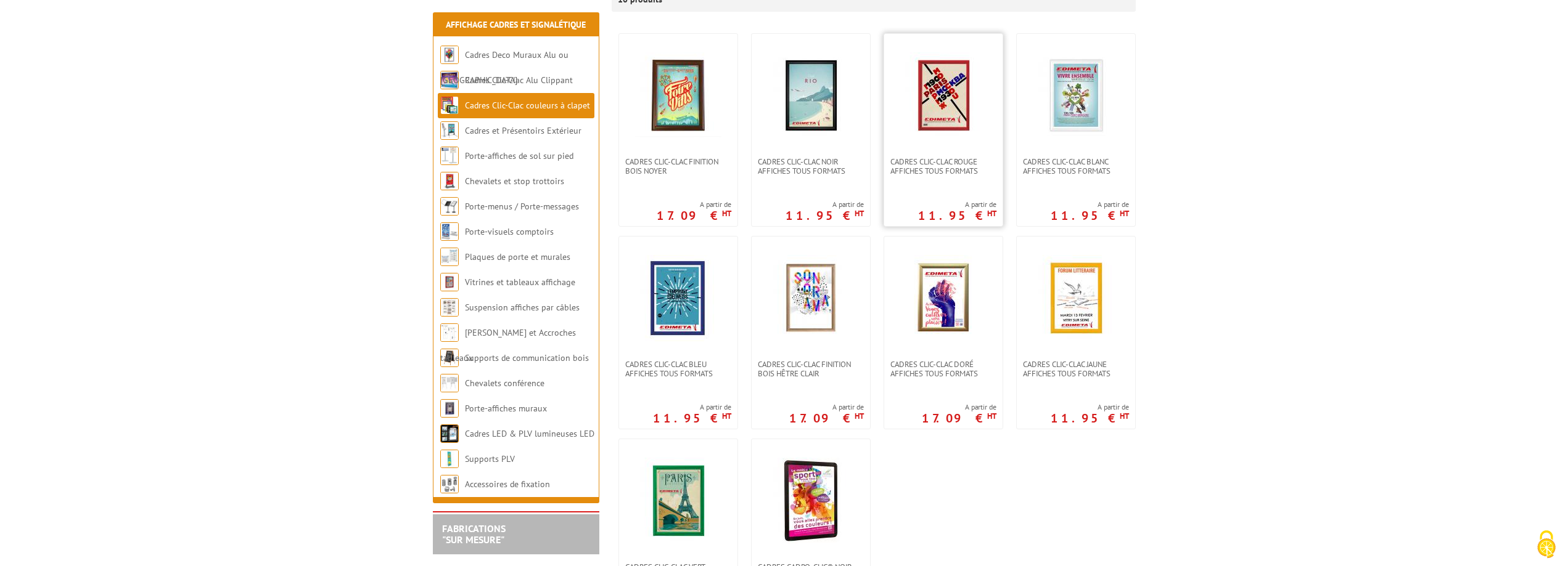
click at [924, 88] on img at bounding box center [944, 95] width 87 height 86
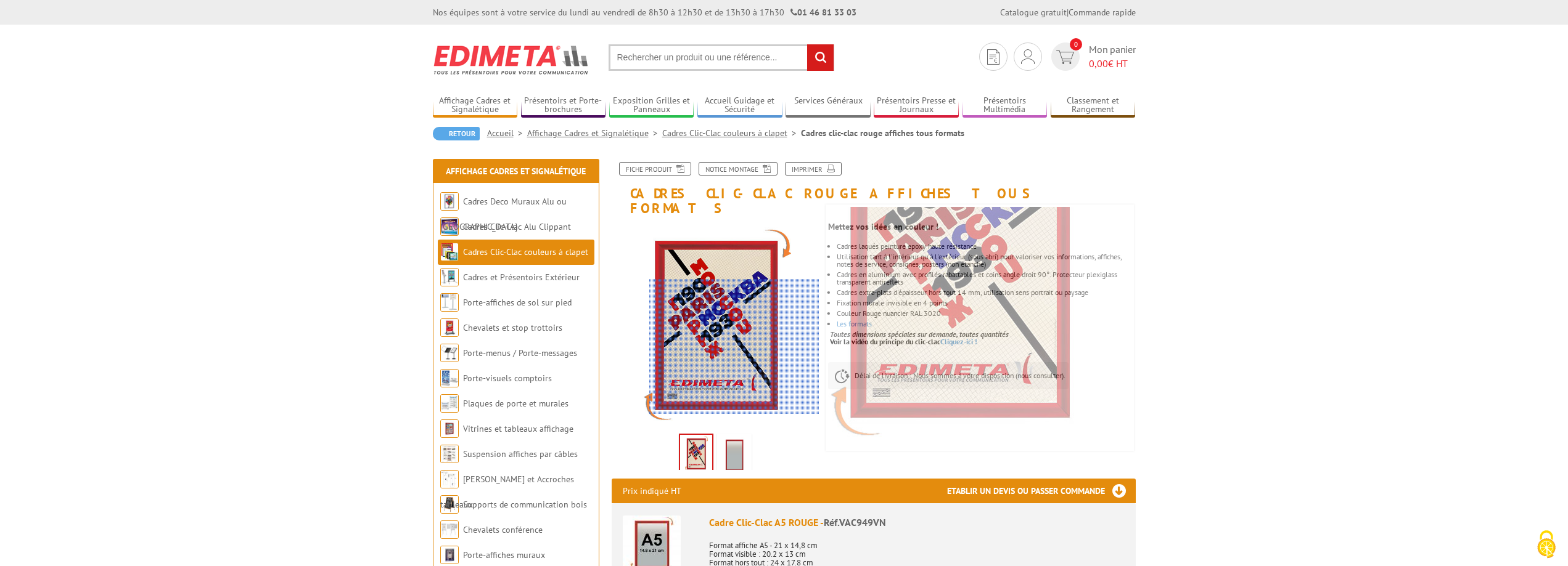
click at [746, 337] on div at bounding box center [735, 347] width 171 height 135
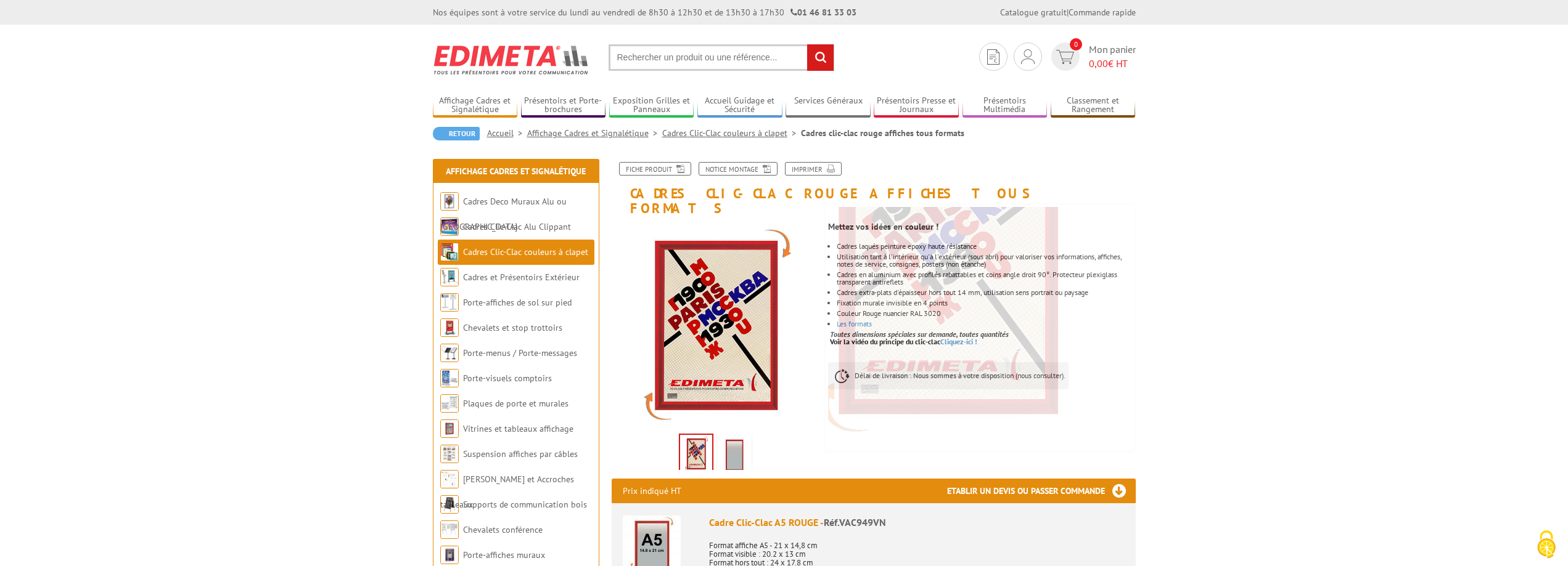
click at [734, 444] on img at bounding box center [735, 455] width 29 height 38
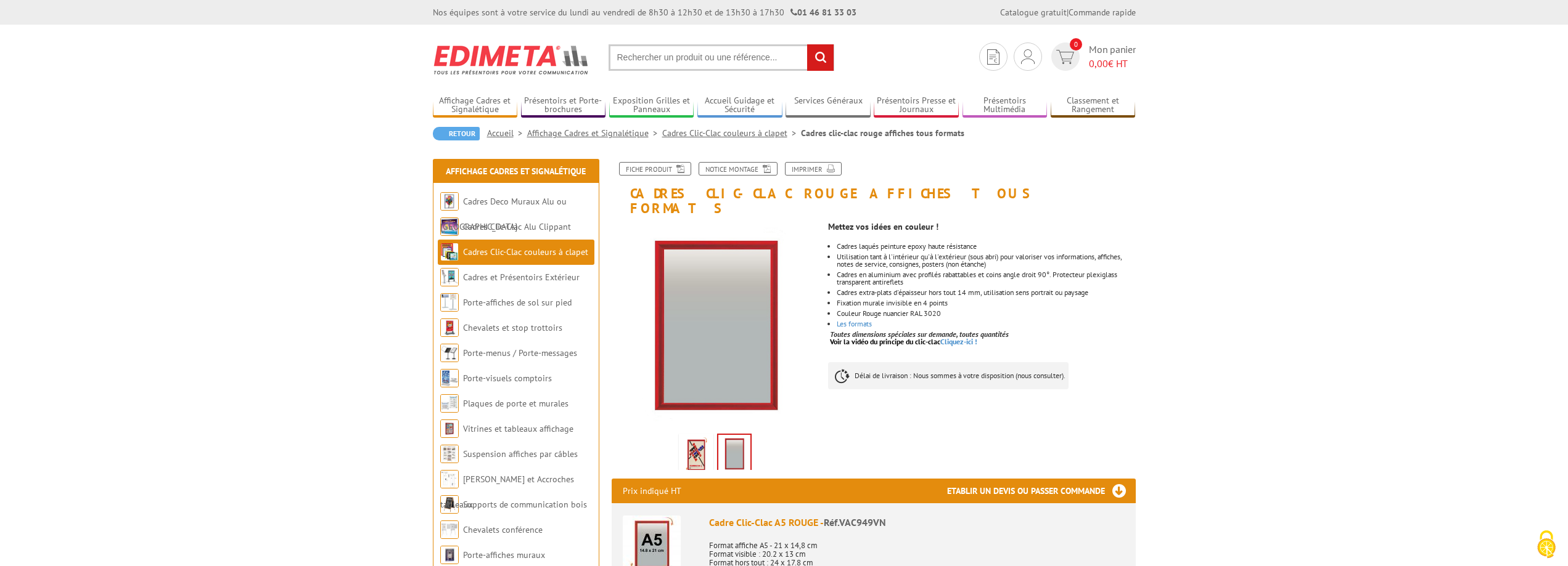
click at [957, 337] on link "Voir la vidéo du principe du clic-clac Cliquez-ici !" at bounding box center [904, 341] width 148 height 9
